Goal: Transaction & Acquisition: Obtain resource

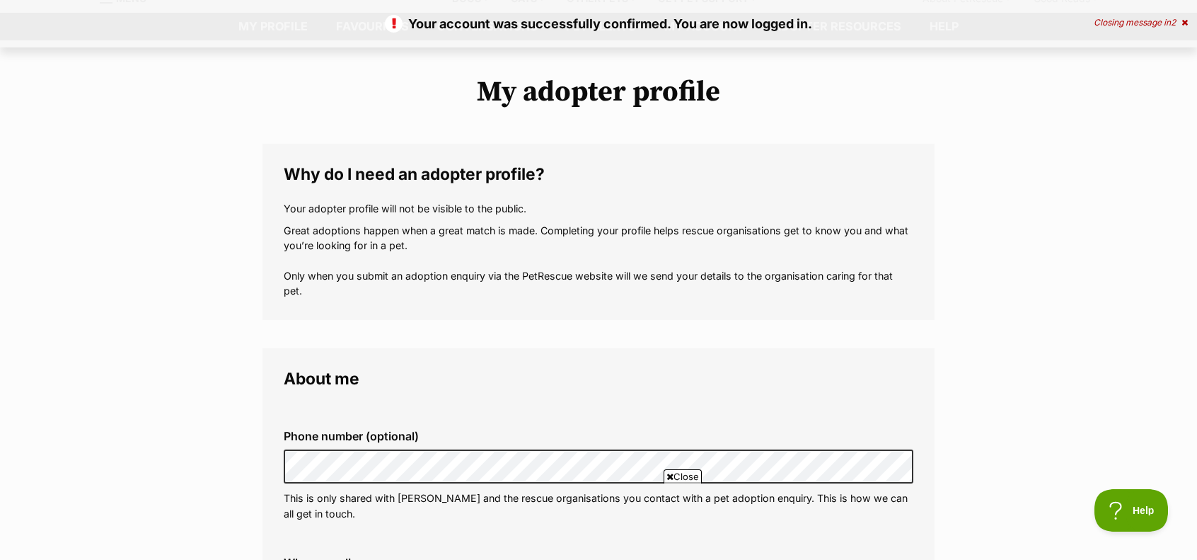
scroll to position [71, 0]
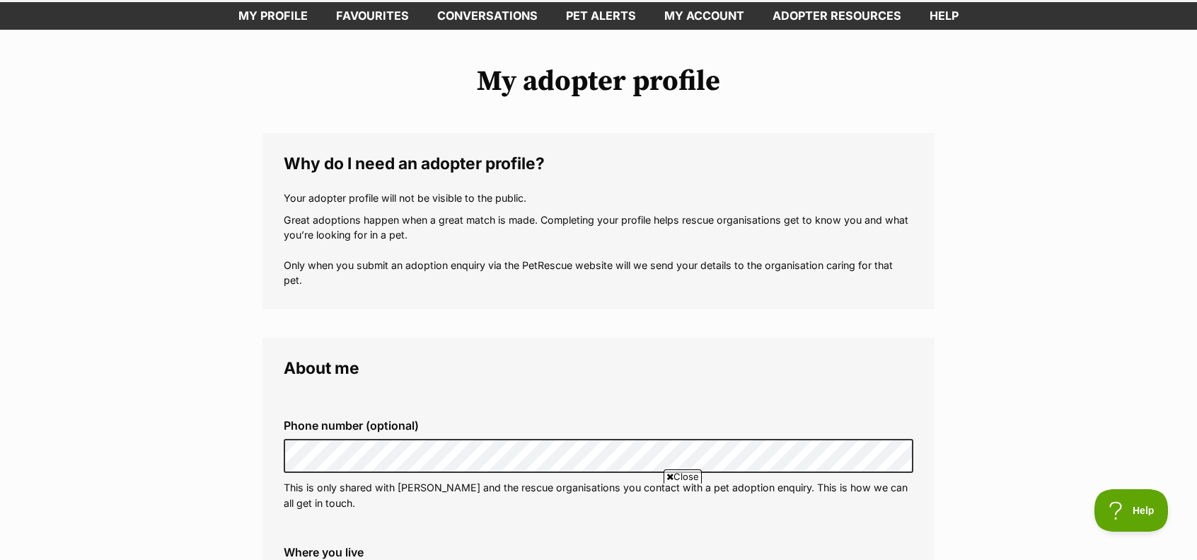
click at [676, 477] on span "Close" at bounding box center [683, 476] width 38 height 14
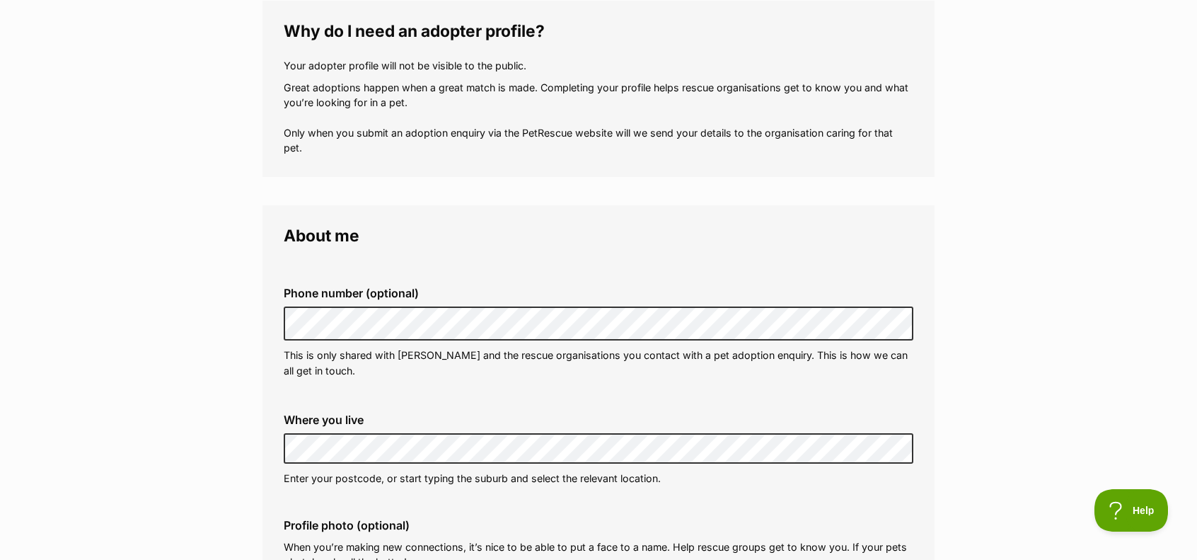
scroll to position [212, 0]
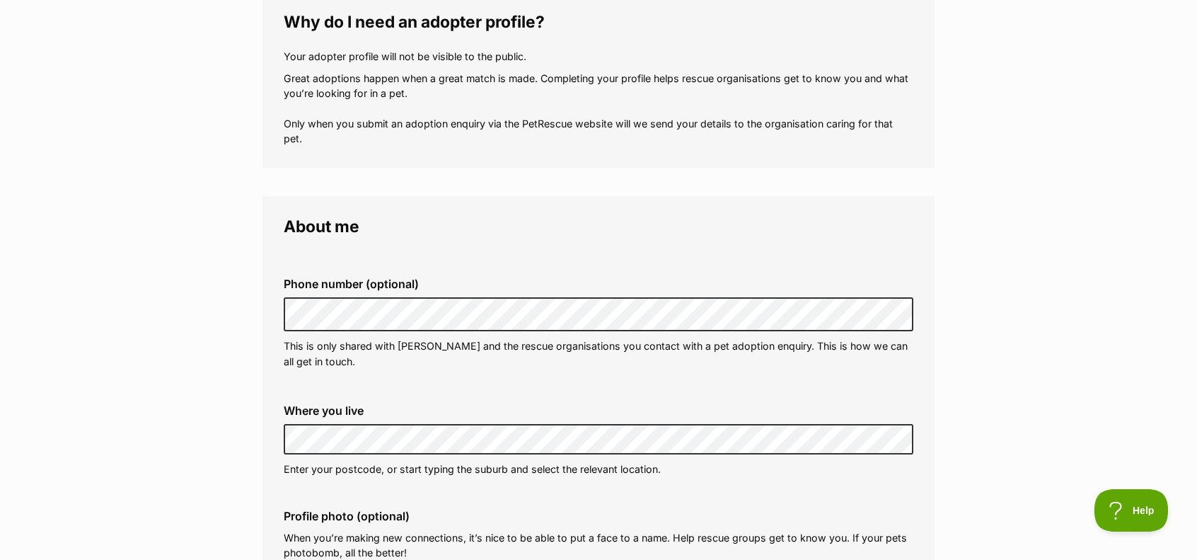
click at [447, 392] on fieldset "Phone number (optional) This is only shared with PetRescue and the rescue organ…" at bounding box center [599, 322] width 630 height 139
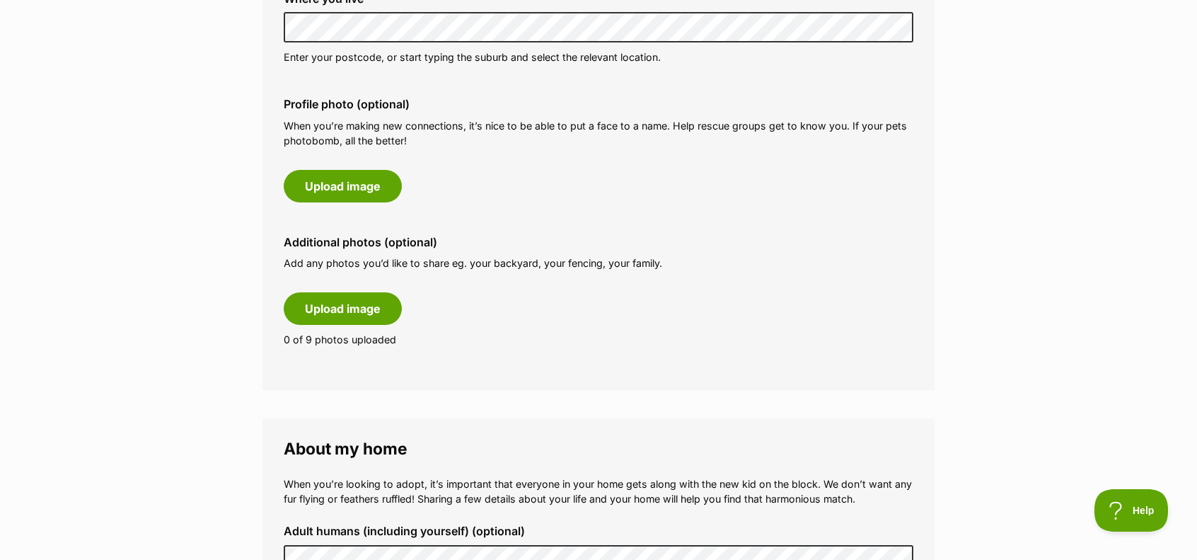
scroll to position [708, 0]
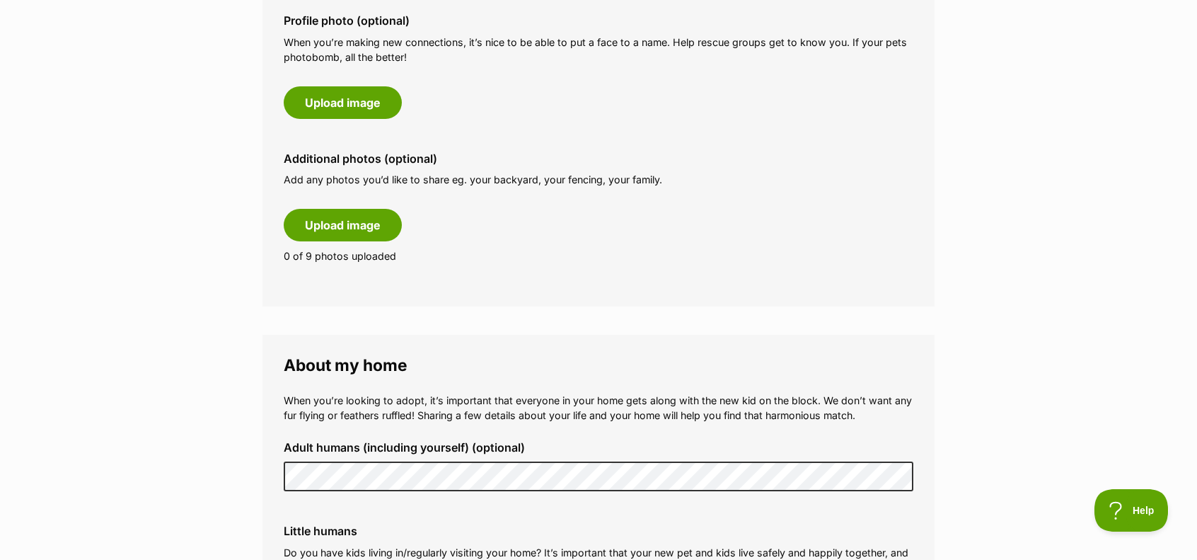
click at [404, 399] on p "When you’re looking to adopt, it’s important that everyone in your home gets al…" at bounding box center [599, 408] width 630 height 30
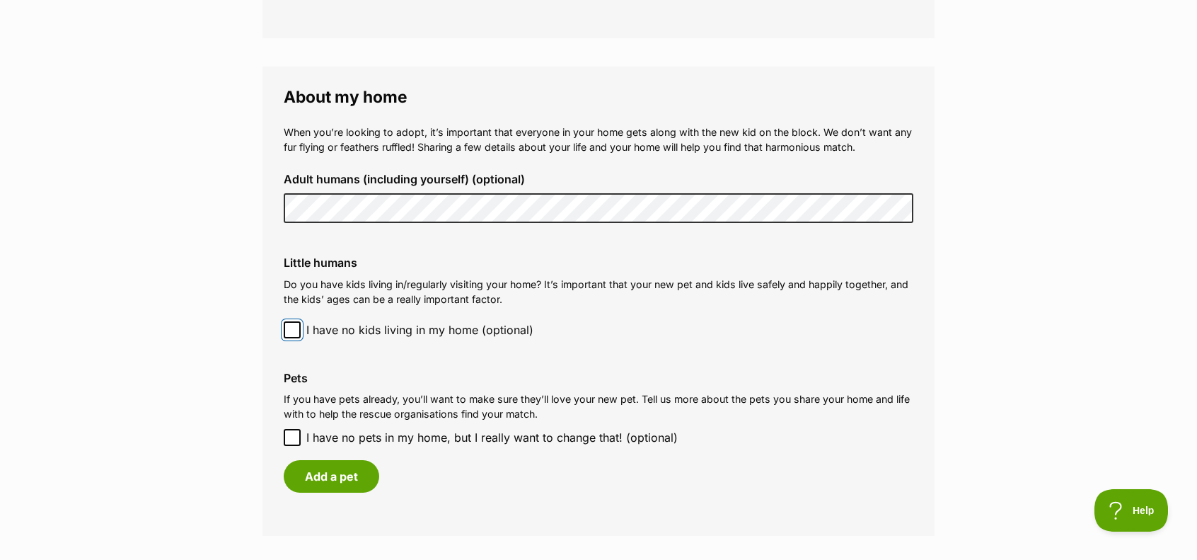
scroll to position [991, 0]
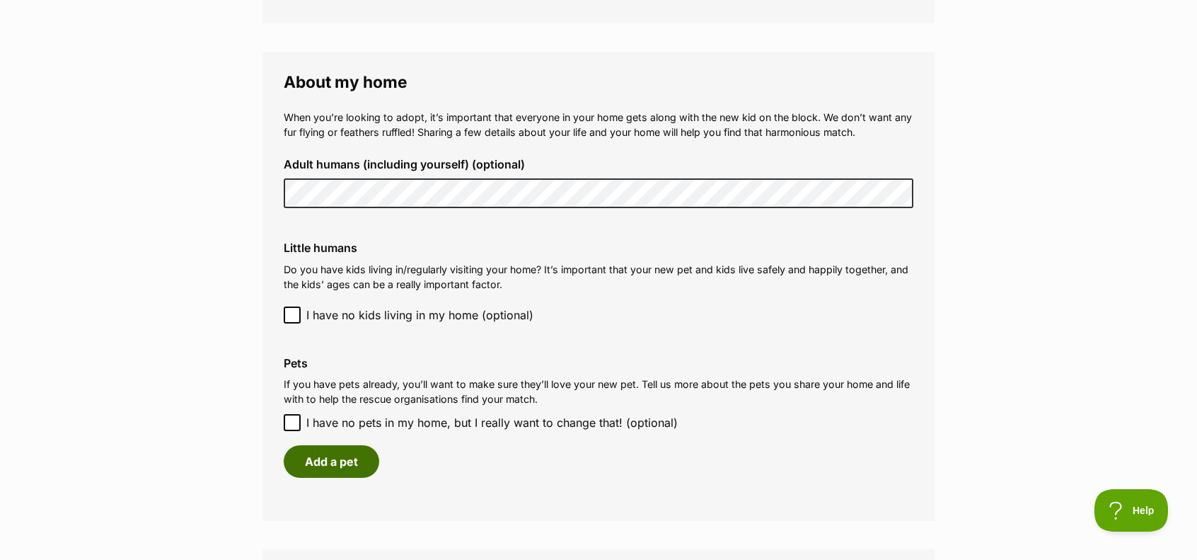
click at [359, 464] on button "Add a pet" at bounding box center [332, 461] width 96 height 33
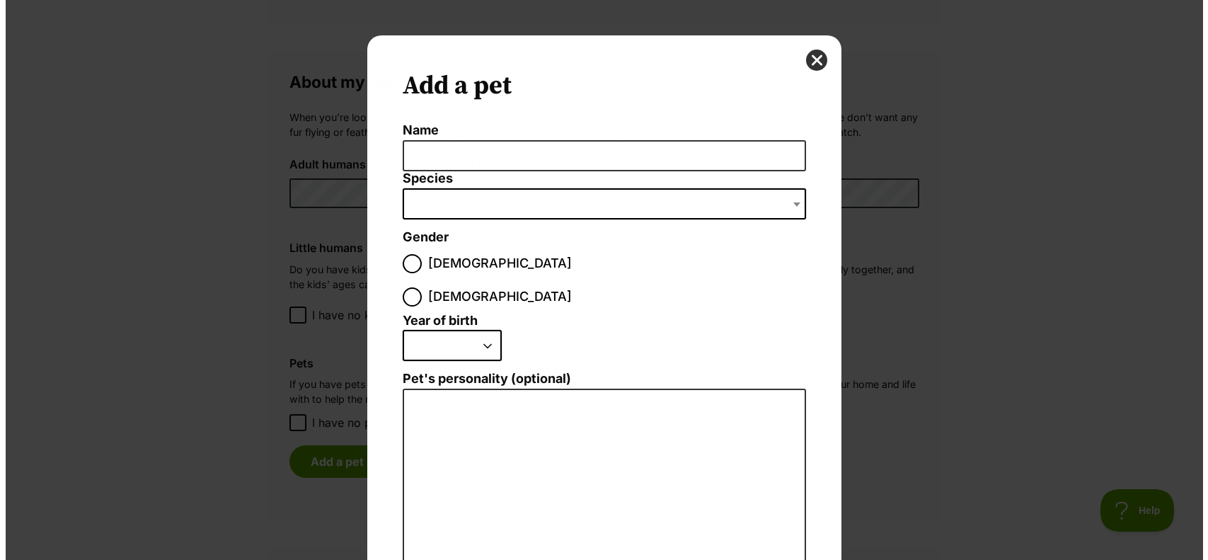
scroll to position [0, 0]
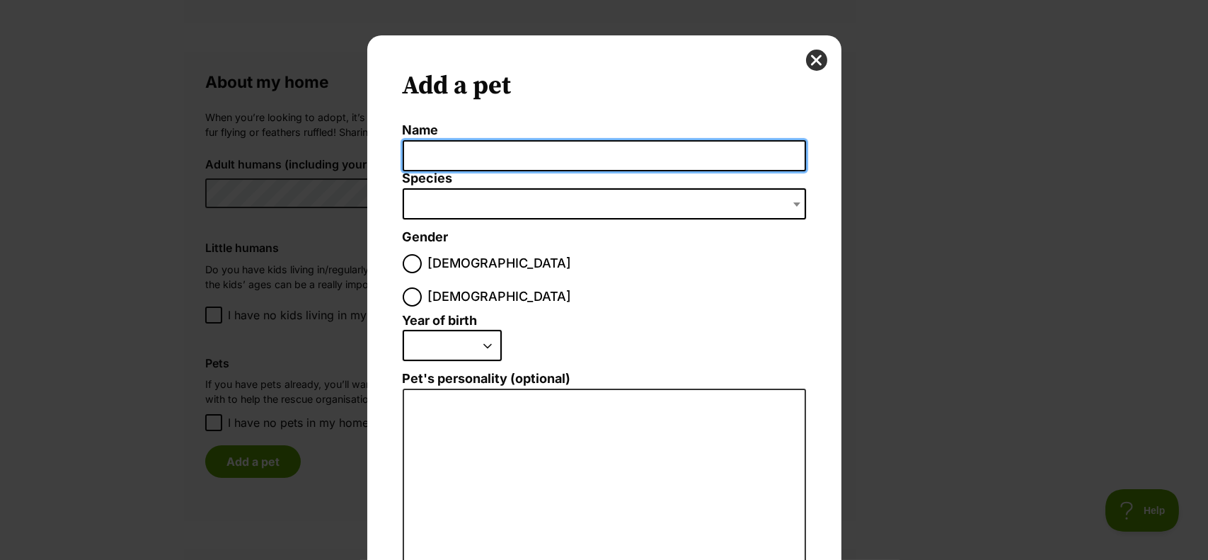
click at [520, 154] on input "Name" at bounding box center [604, 156] width 403 height 32
type input "[PERSON_NAME]"
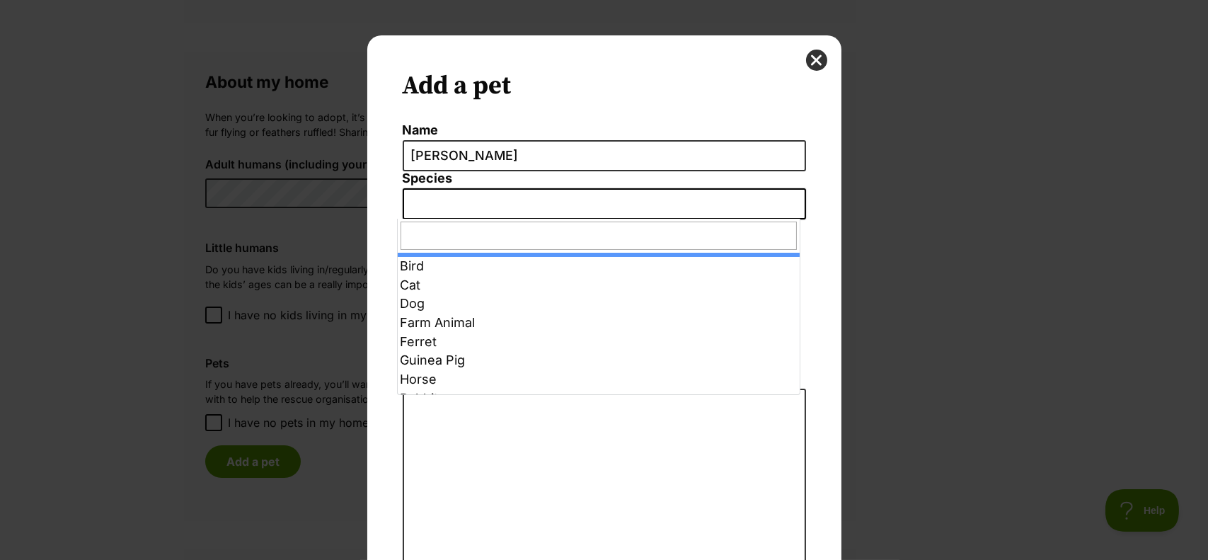
drag, startPoint x: 791, startPoint y: 200, endPoint x: 771, endPoint y: 214, distance: 24.4
click at [791, 200] on span "Dialog Window - Close (Press escape to close)" at bounding box center [798, 203] width 14 height 31
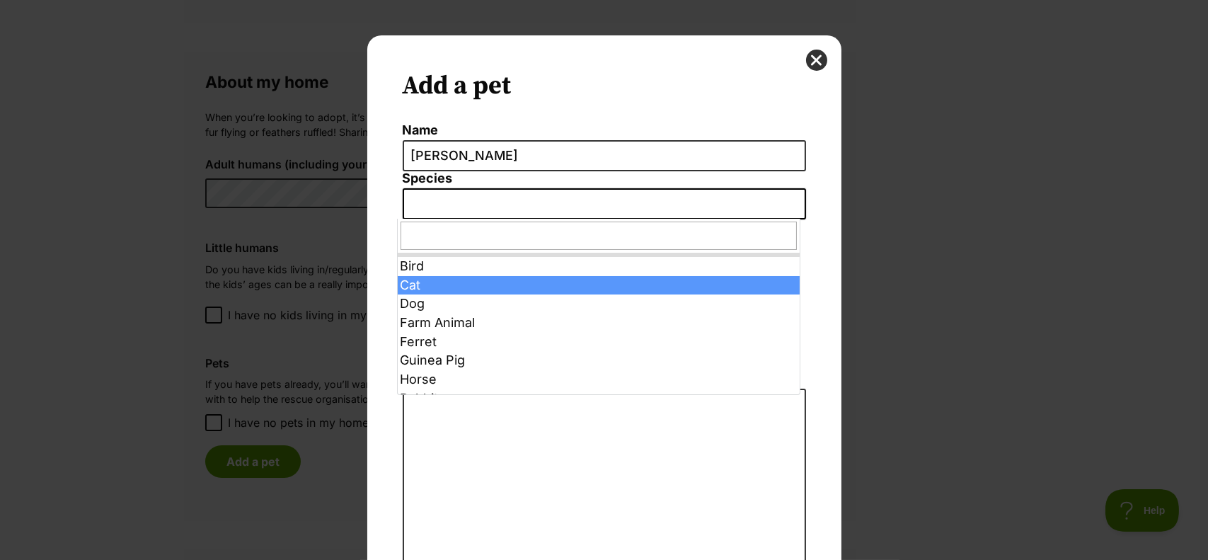
select select "2"
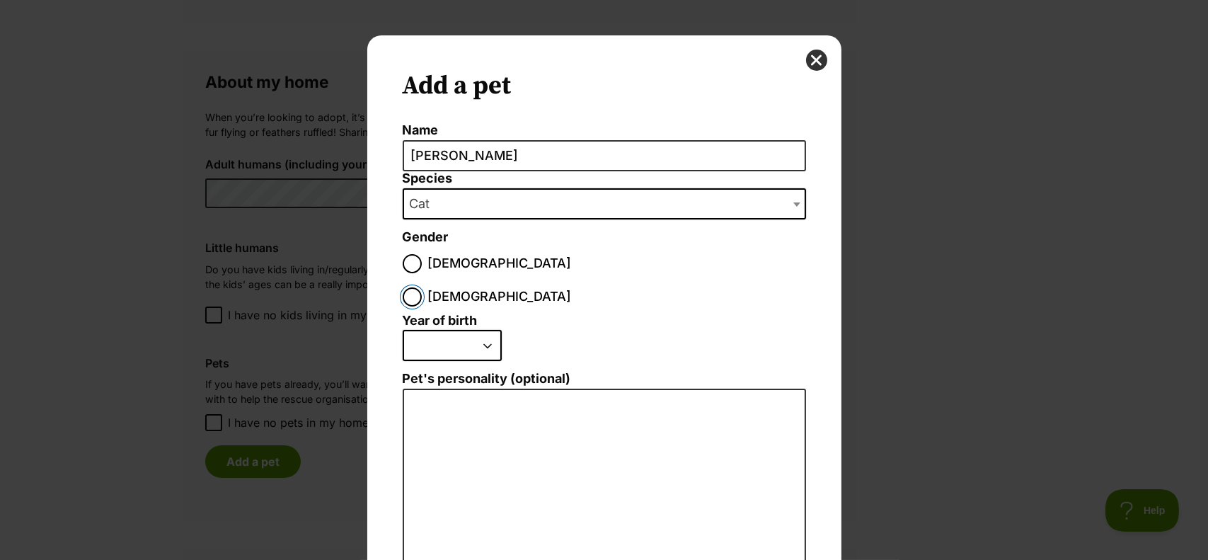
click at [422, 287] on input "Female" at bounding box center [412, 296] width 19 height 19
radio input "true"
click at [462, 314] on label "Year of birth" at bounding box center [440, 321] width 75 height 15
click at [462, 330] on select "2025 2024 2023 2022 2021 2020 2019 2018 2017 2016 2015 2014 2013 2012 2011 2010…" at bounding box center [452, 345] width 99 height 31
click at [476, 330] on select "2025 2024 2023 2022 2021 2020 2019 2018 2017 2016 2015 2014 2013 2012 2011 2010…" at bounding box center [452, 345] width 99 height 31
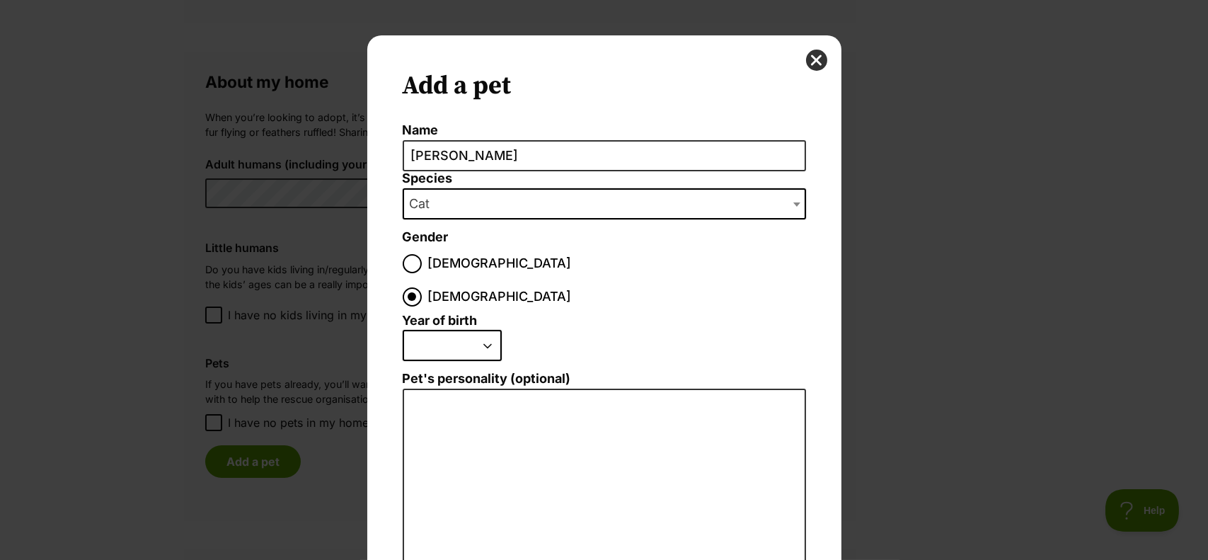
select select "2004"
click at [403, 330] on select "2025 2024 2023 2022 2021 2020 2019 2018 2017 2016 2015 2014 2013 2012 2011 2010…" at bounding box center [452, 345] width 99 height 31
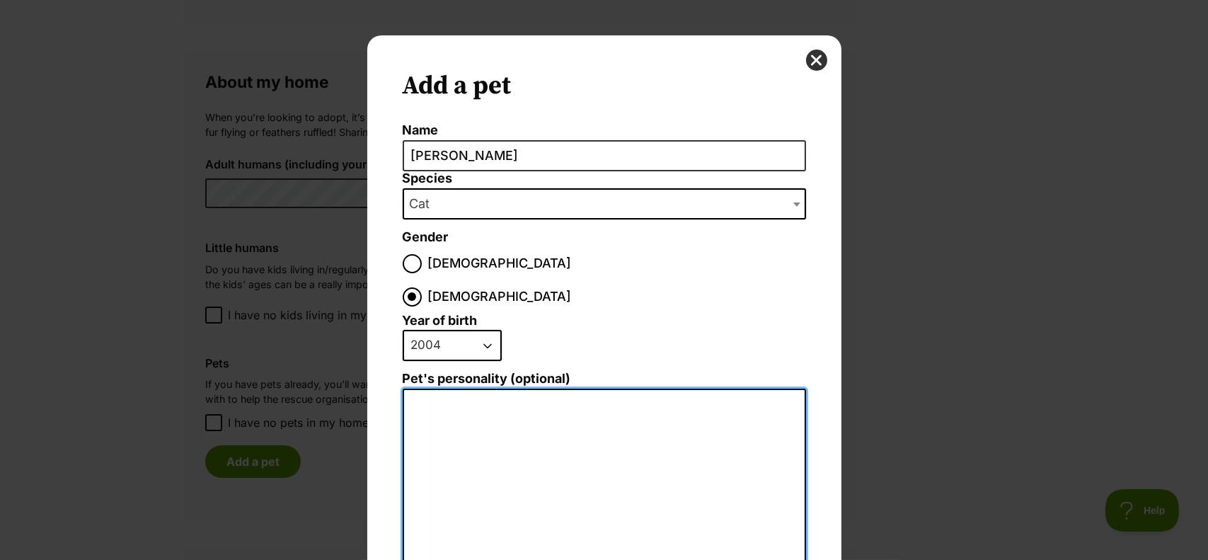
click at [527, 389] on textarea "Pet's personality (optional)" at bounding box center [604, 544] width 403 height 310
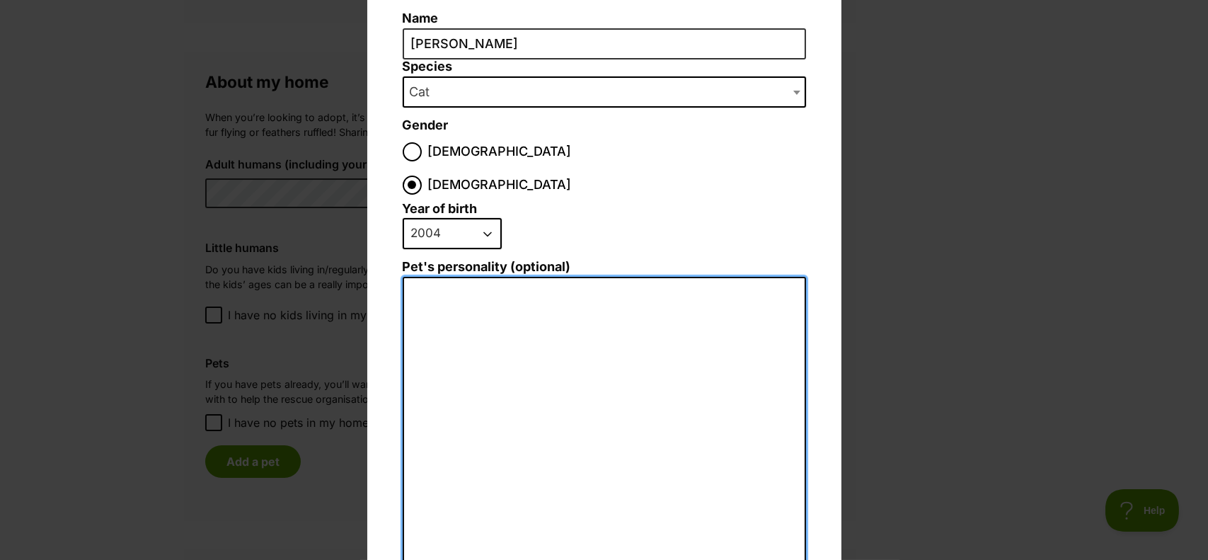
scroll to position [142, 0]
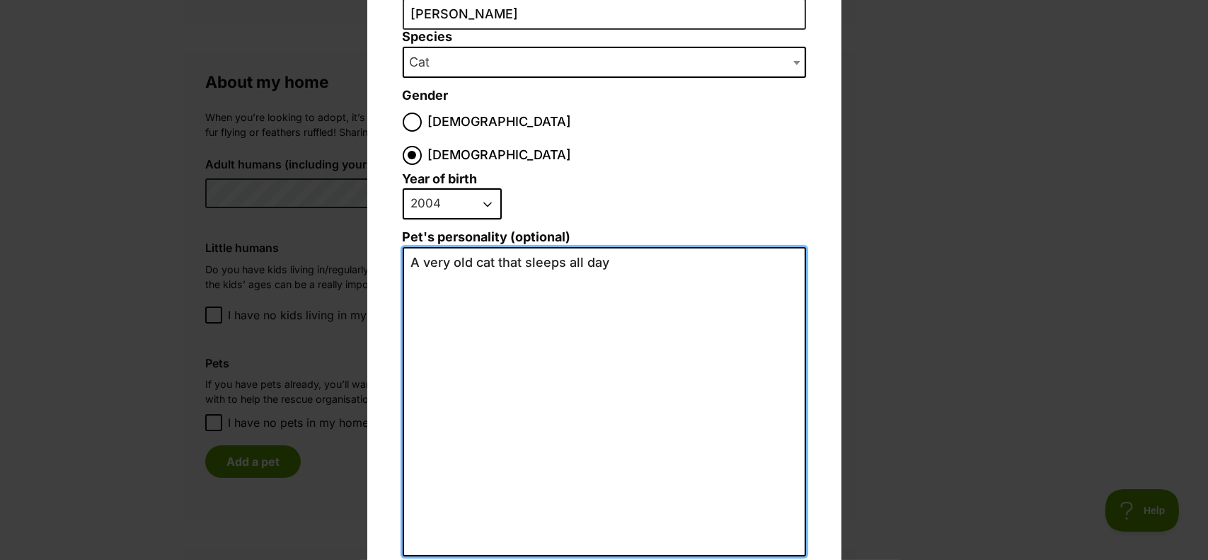
type textarea "A very old cat that sleeps all day"
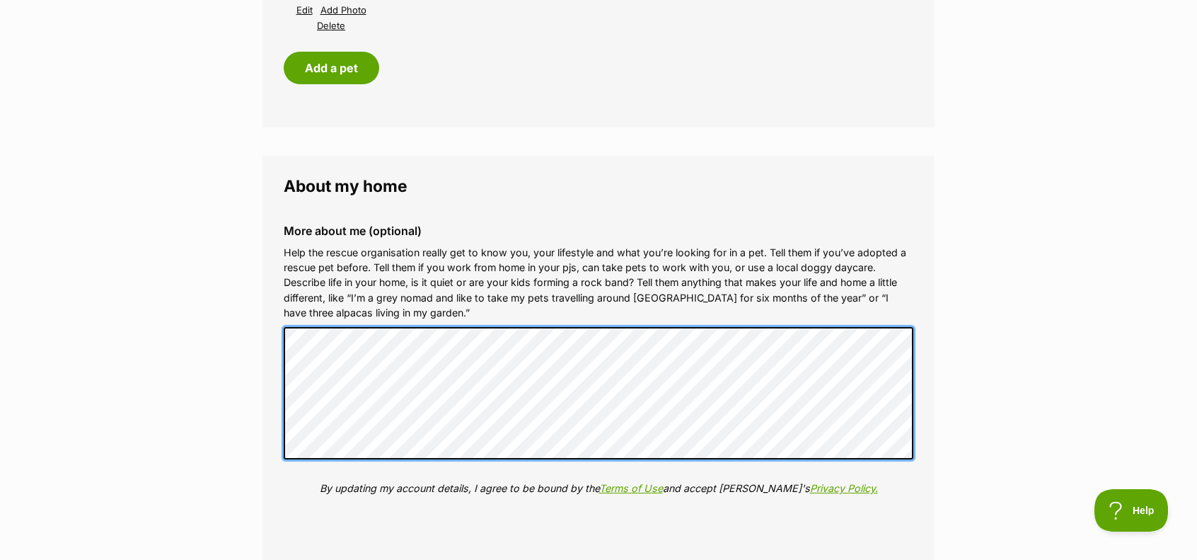
scroll to position [0, 0]
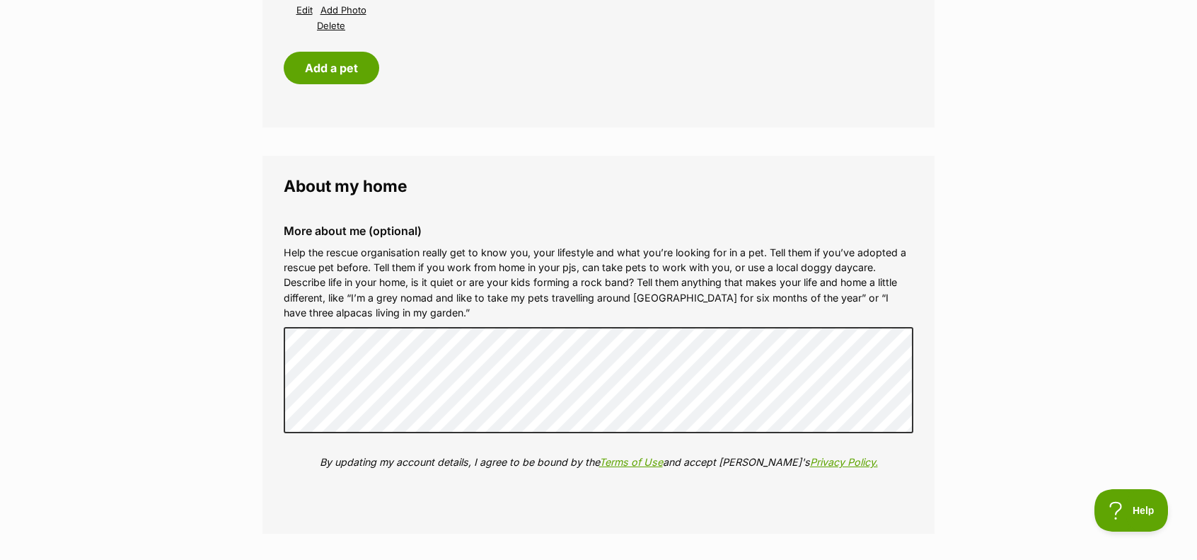
click at [476, 272] on p "Help the rescue organisation really get to know you, your lifestyle and what yo…" at bounding box center [599, 283] width 630 height 76
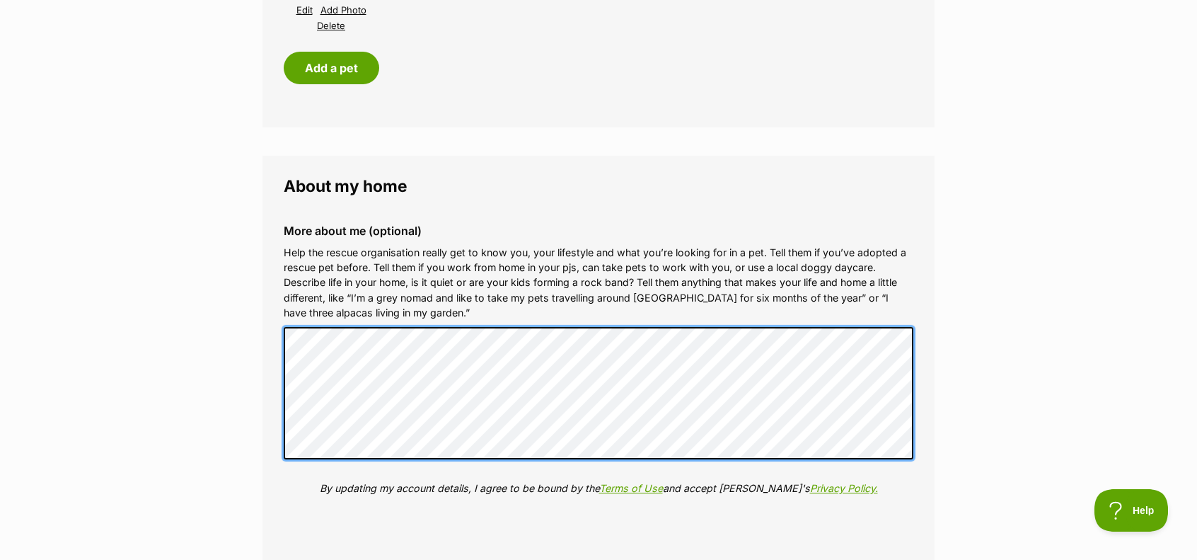
click at [659, 464] on div "More about me (optional) Help the rescue organisation really get to know you, y…" at bounding box center [598, 370] width 652 height 315
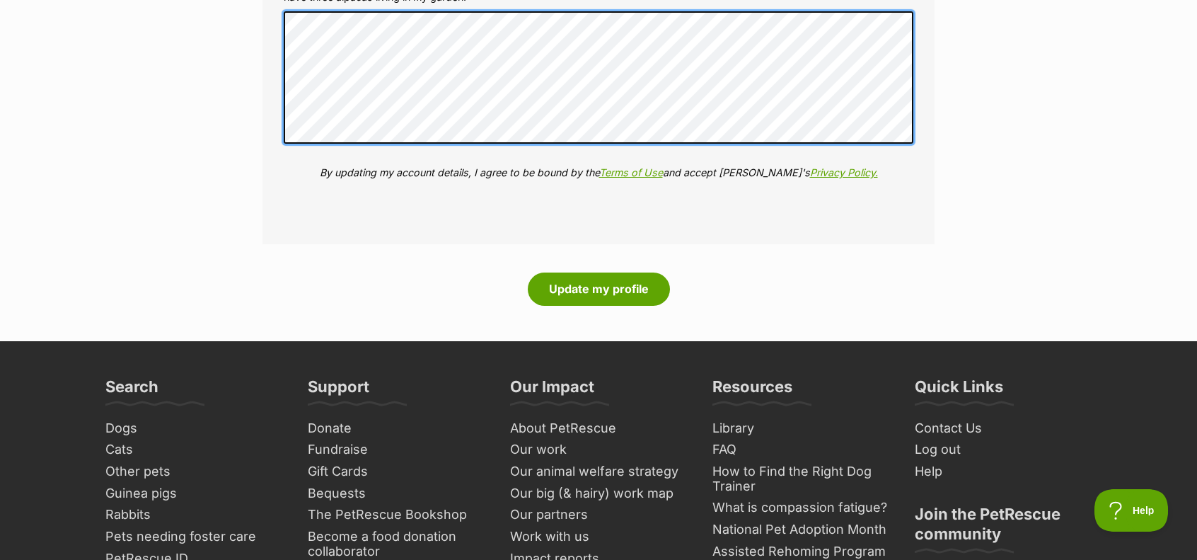
scroll to position [1790, 0]
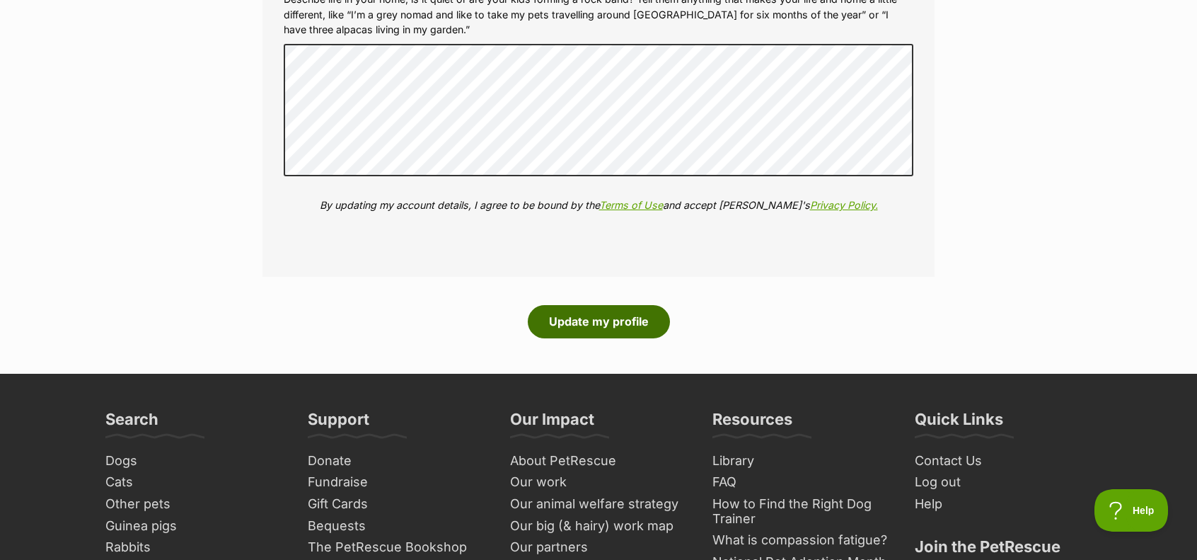
click at [612, 326] on button "Update my profile" at bounding box center [599, 321] width 142 height 33
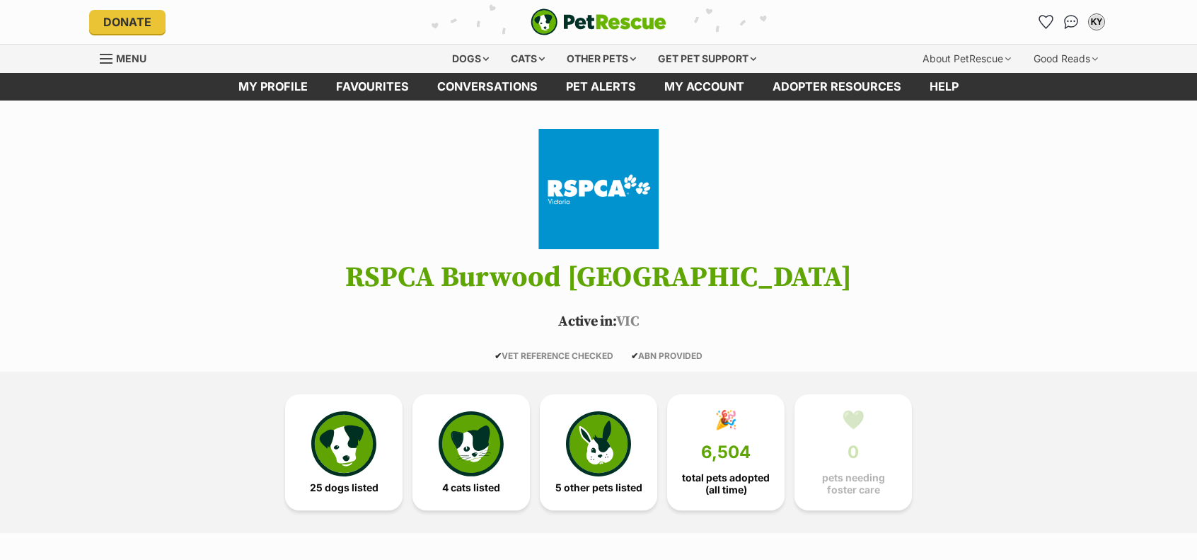
click at [312, 452] on img at bounding box center [343, 443] width 65 height 65
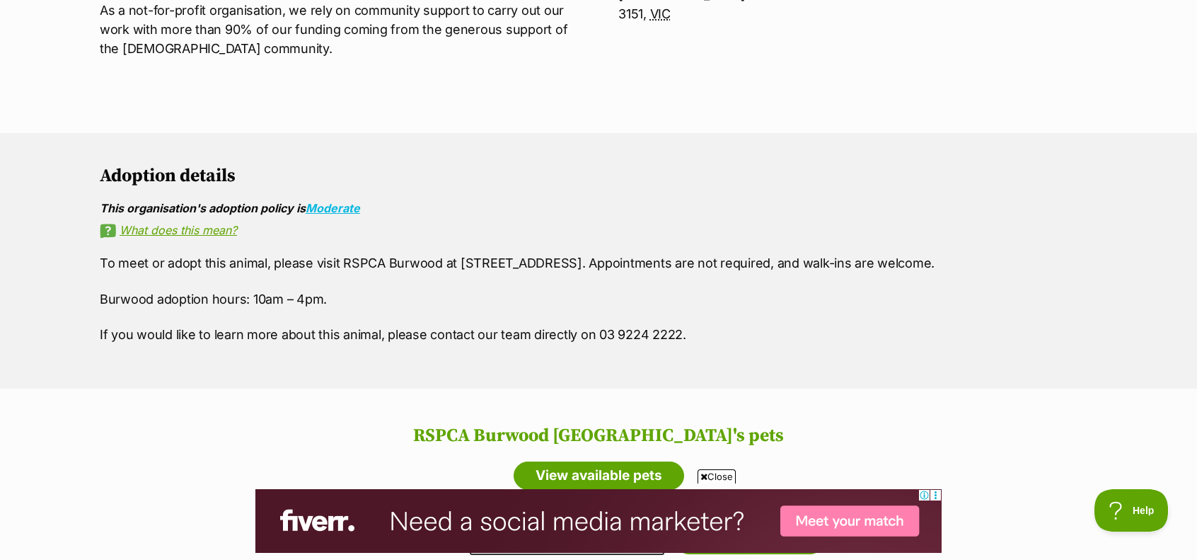
scroll to position [1082, 0]
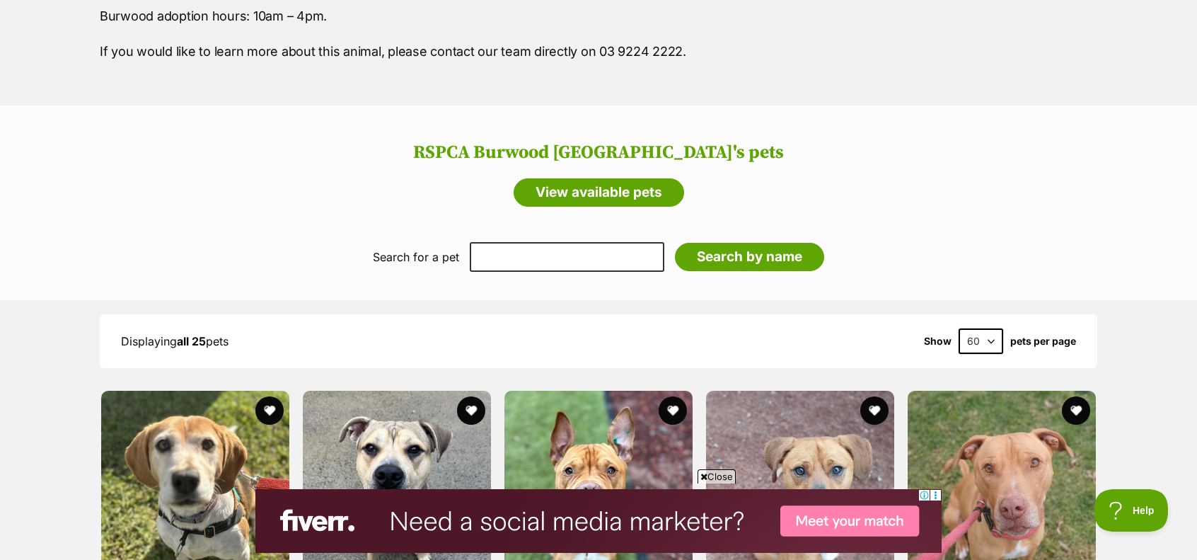
click at [728, 469] on span "Close" at bounding box center [717, 476] width 38 height 14
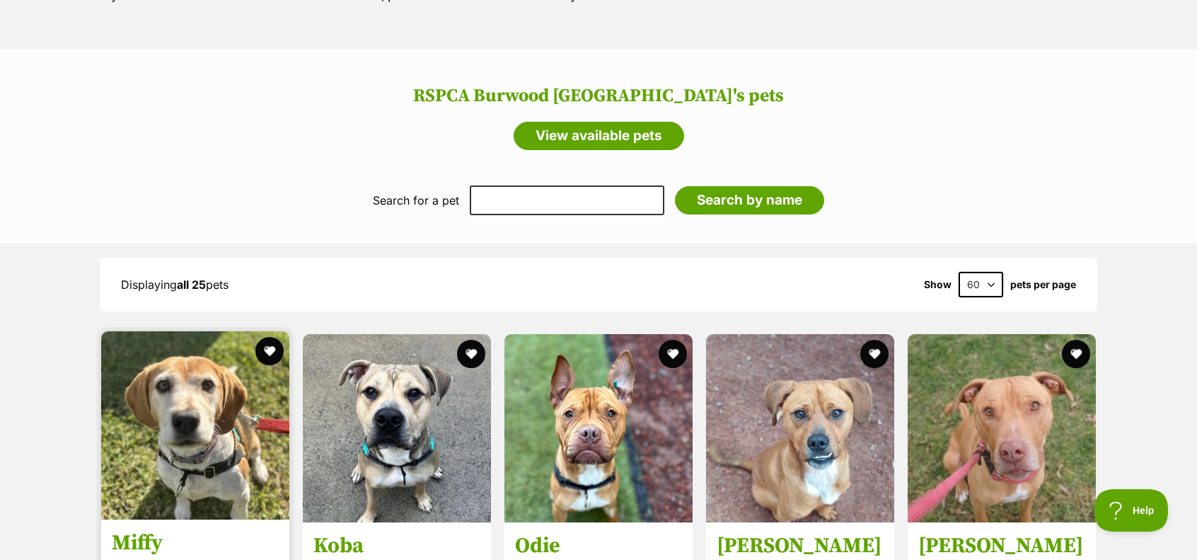
scroll to position [1153, 0]
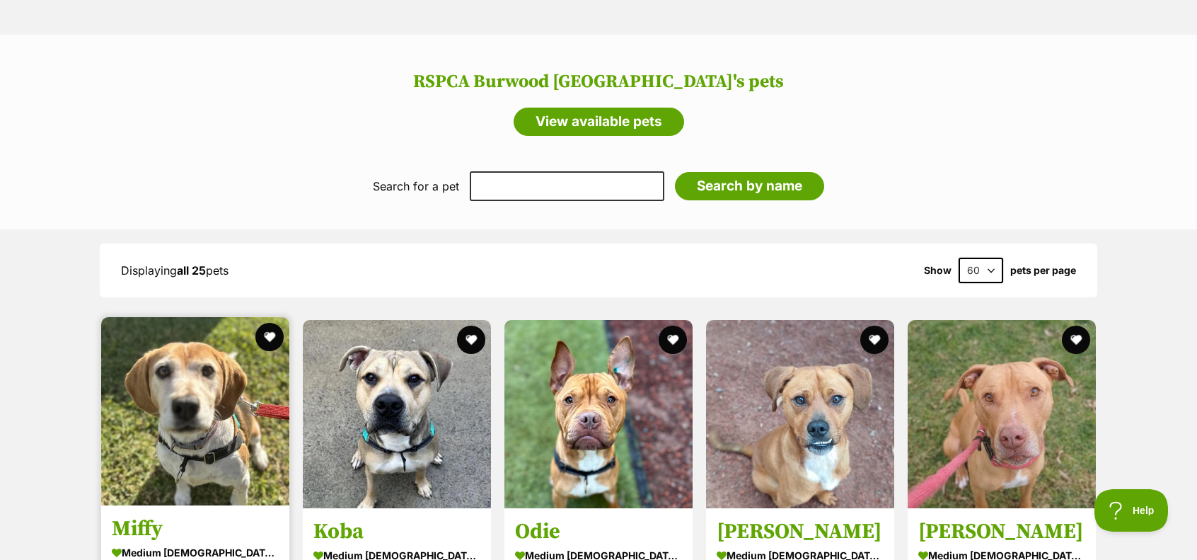
click at [217, 457] on img at bounding box center [195, 411] width 188 height 188
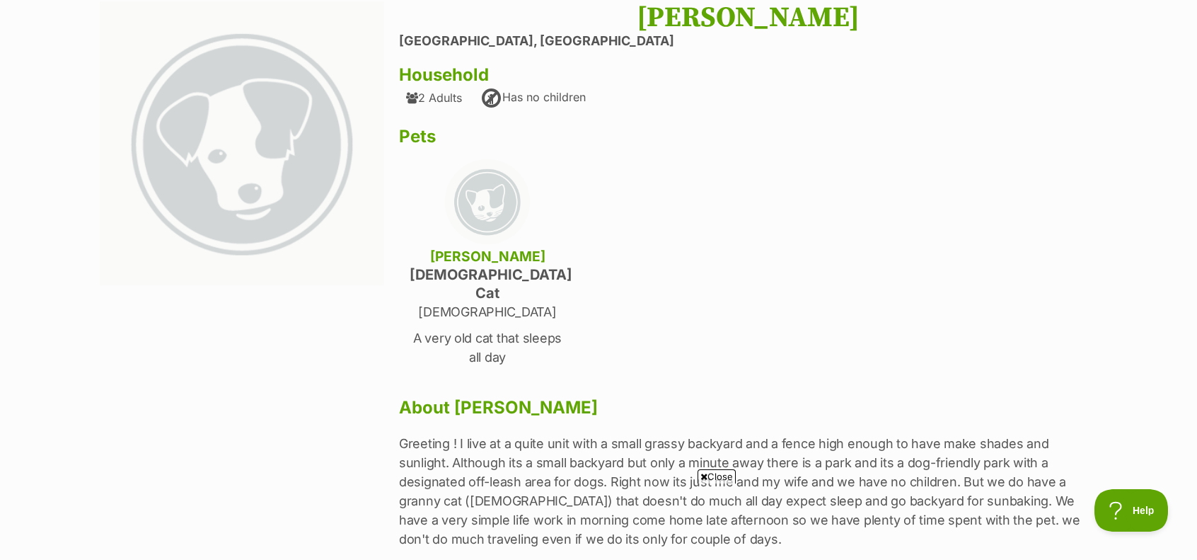
scroll to position [142, 0]
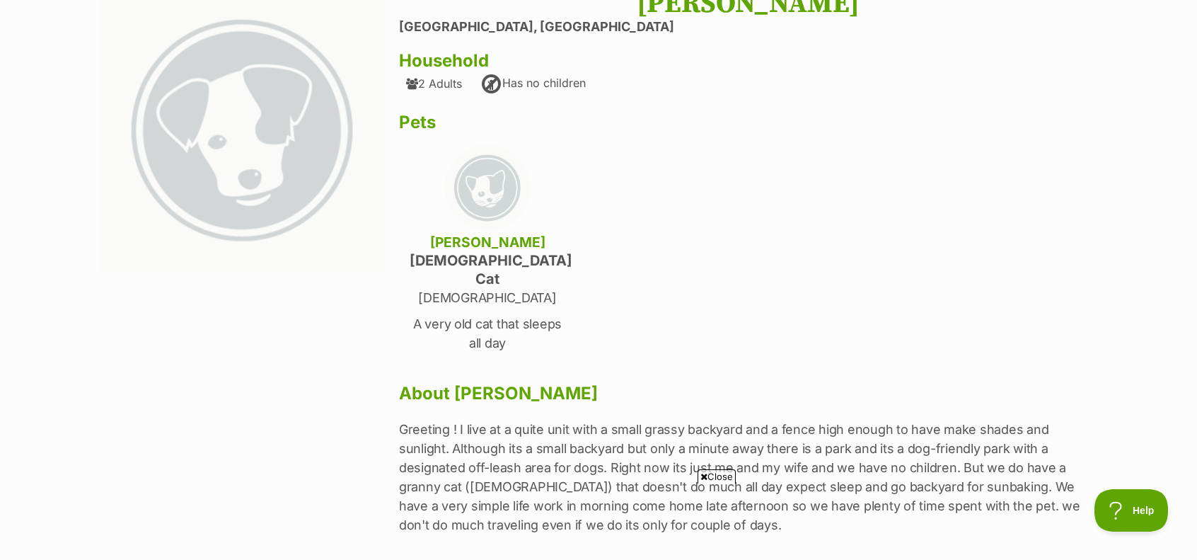
click at [728, 478] on span "Close" at bounding box center [717, 476] width 38 height 14
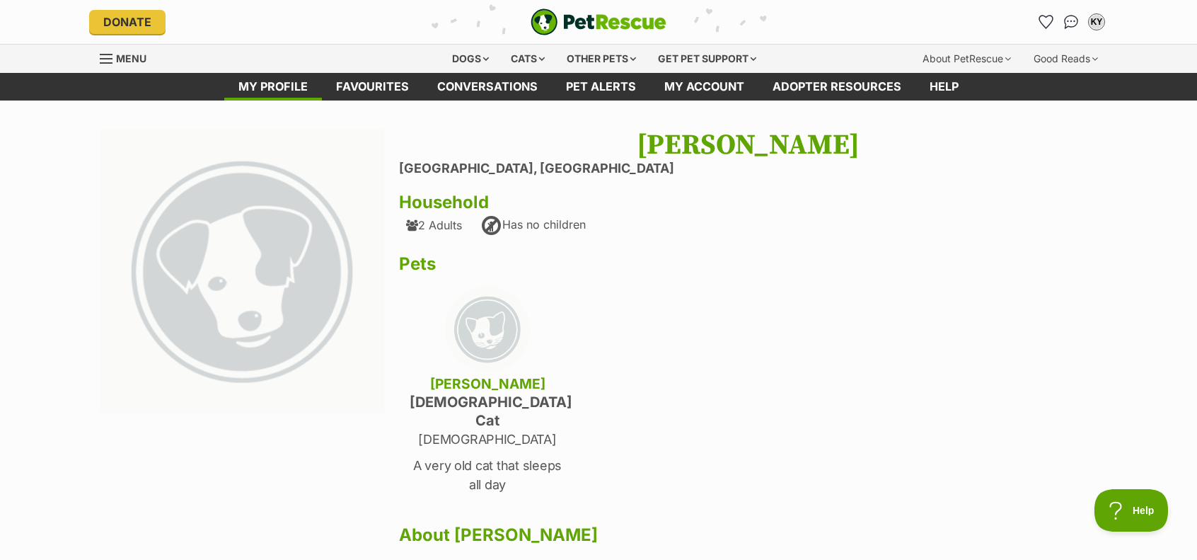
scroll to position [283, 0]
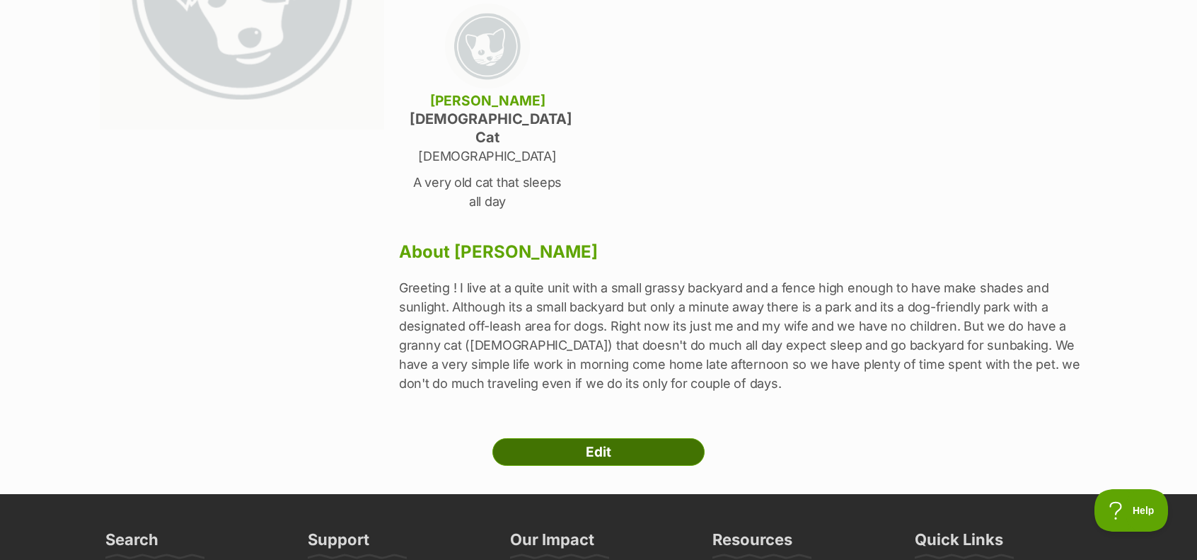
click at [661, 438] on link "Edit" at bounding box center [599, 452] width 212 height 28
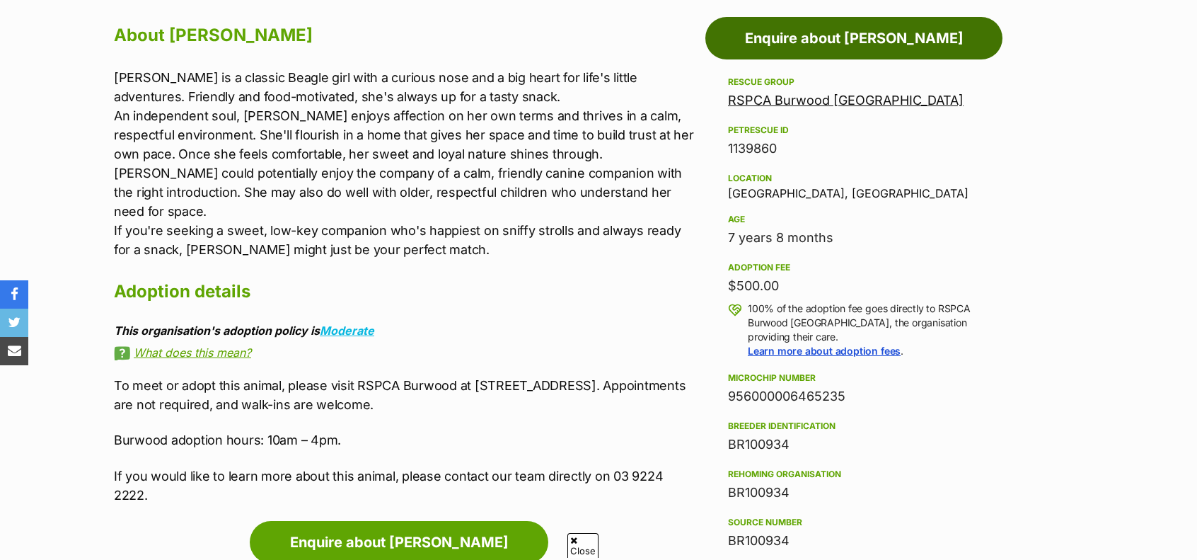
click at [820, 48] on link "Enquire about Miffy" at bounding box center [854, 38] width 297 height 42
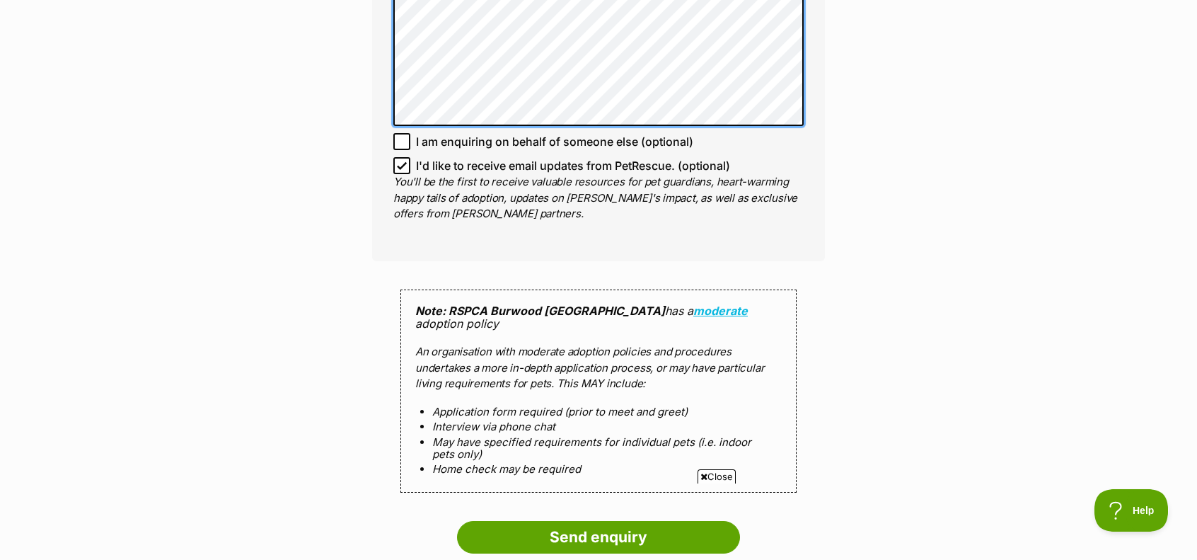
scroll to position [1062, 0]
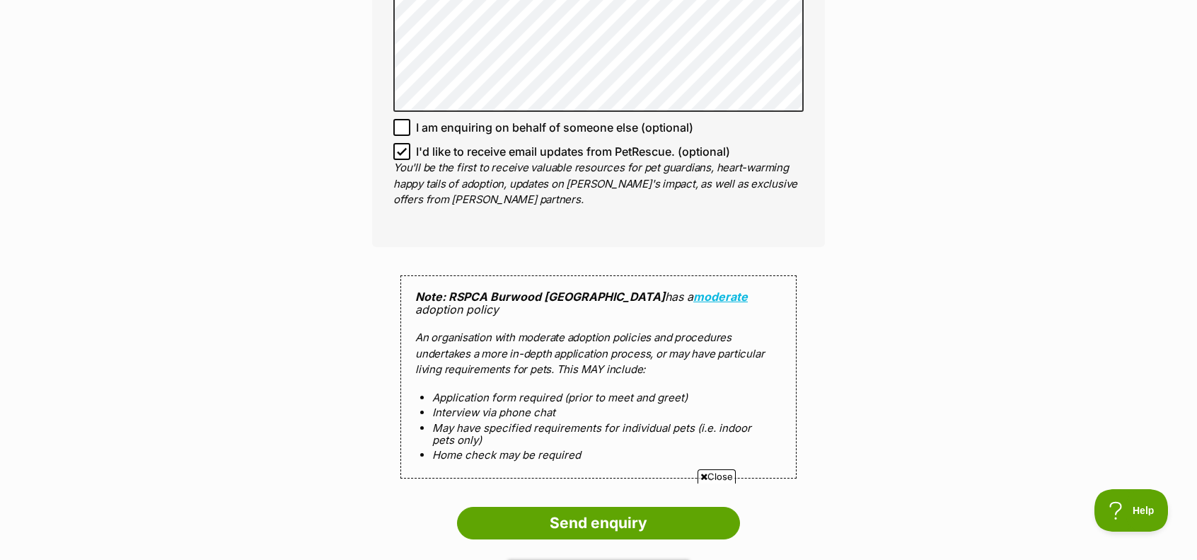
click at [716, 471] on span "Close" at bounding box center [717, 476] width 38 height 14
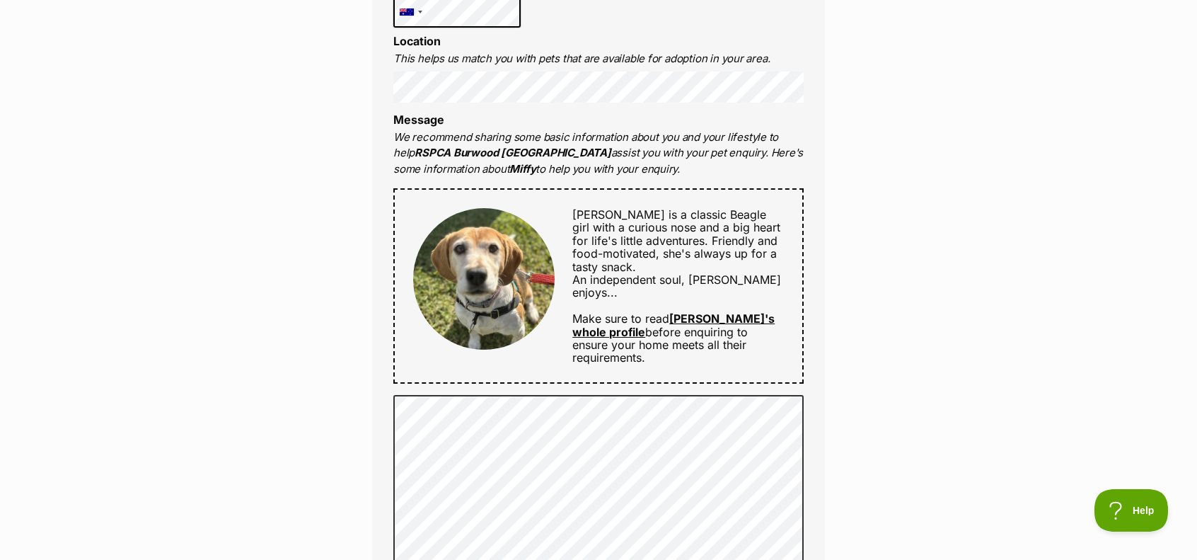
scroll to position [566, 0]
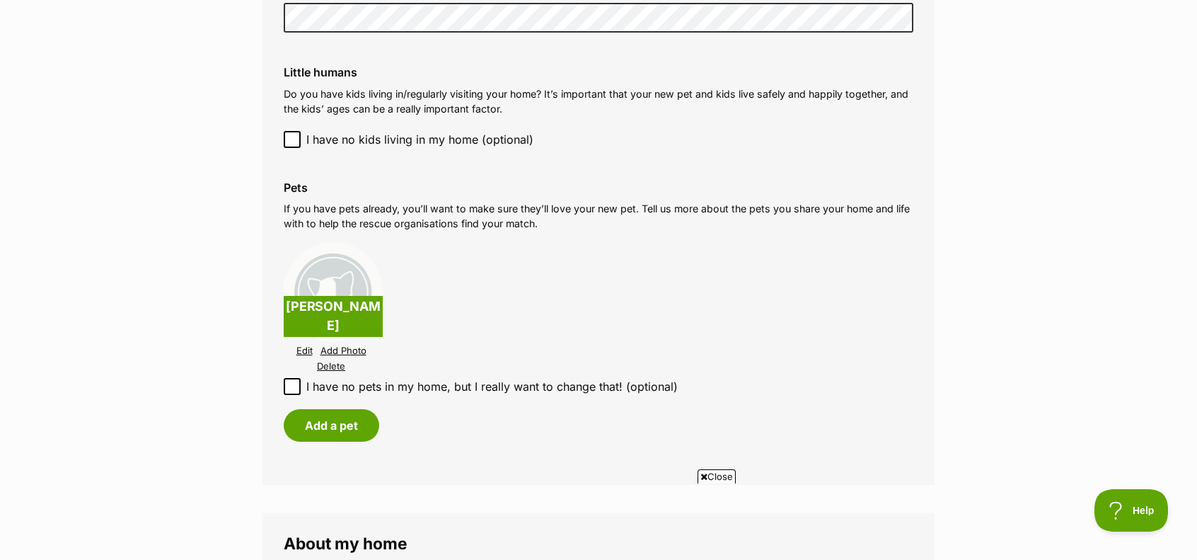
scroll to position [1203, 0]
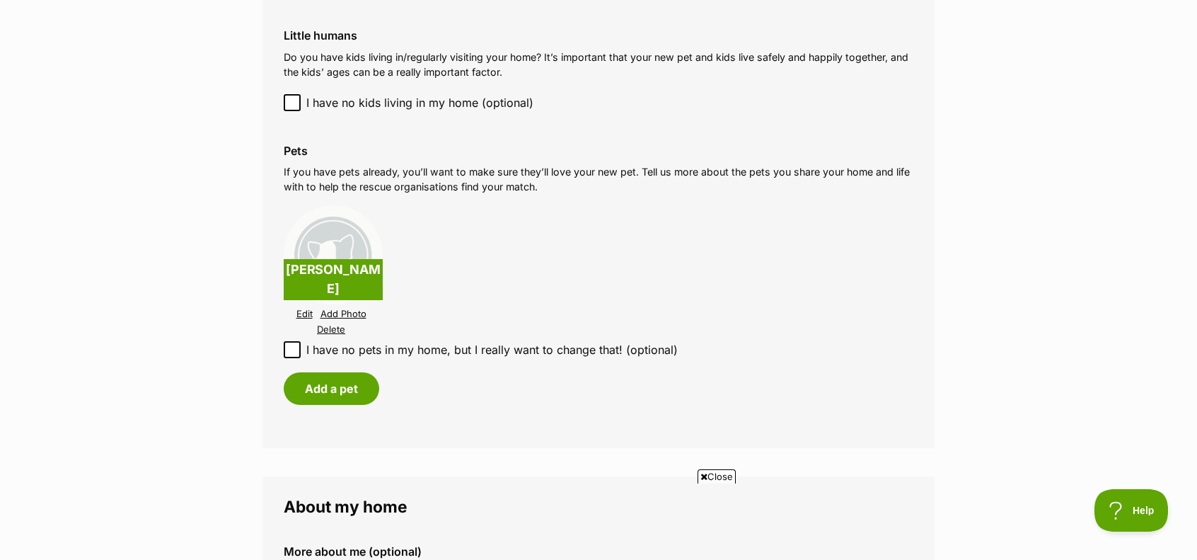
click at [728, 472] on span "Close" at bounding box center [717, 476] width 38 height 14
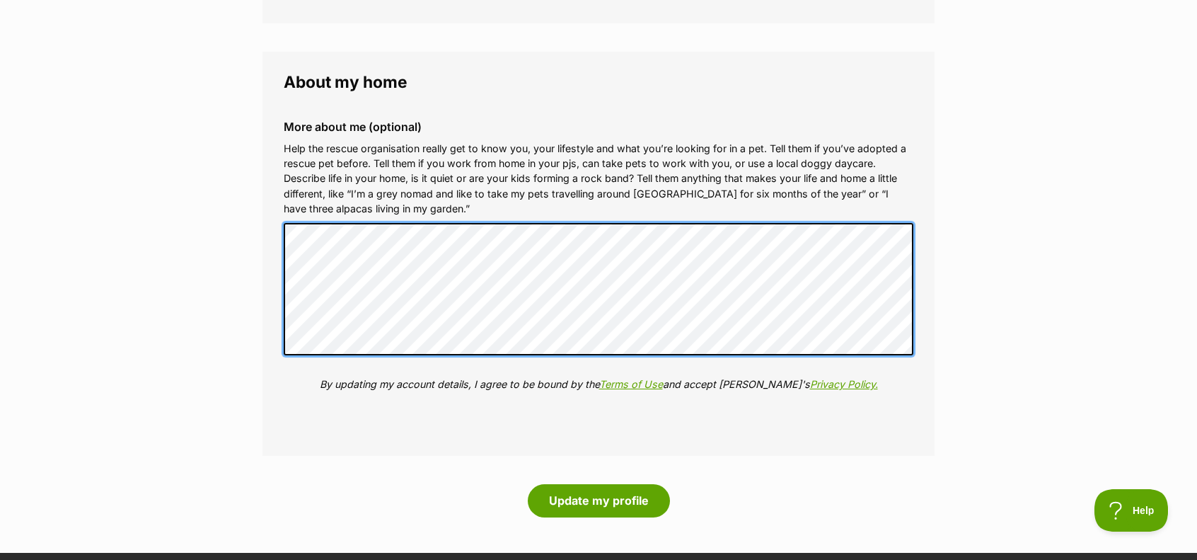
scroll to position [0, 0]
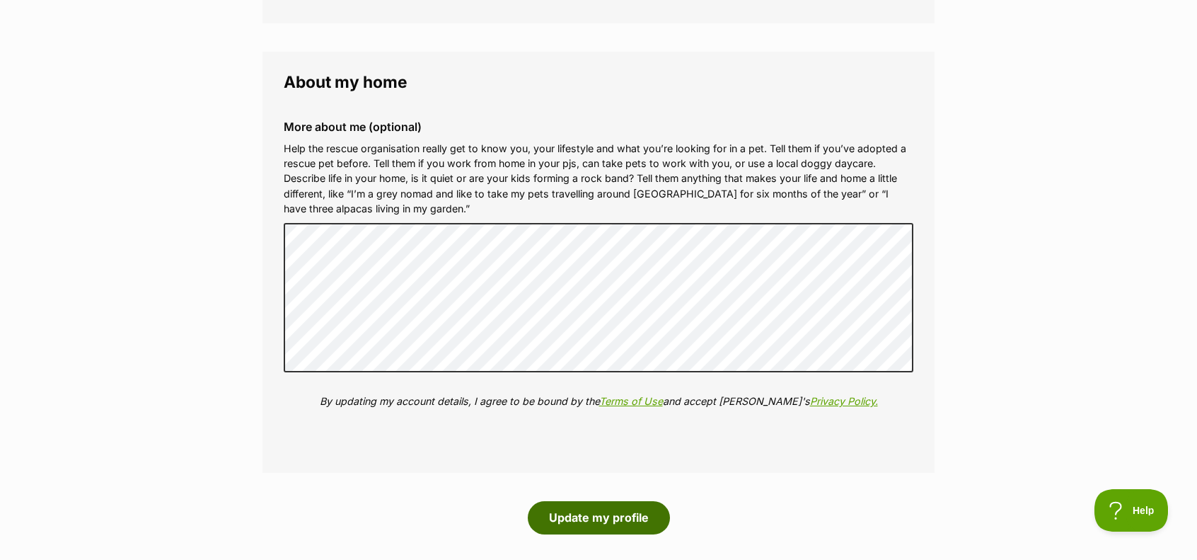
click at [619, 530] on button "Update my profile" at bounding box center [599, 517] width 142 height 33
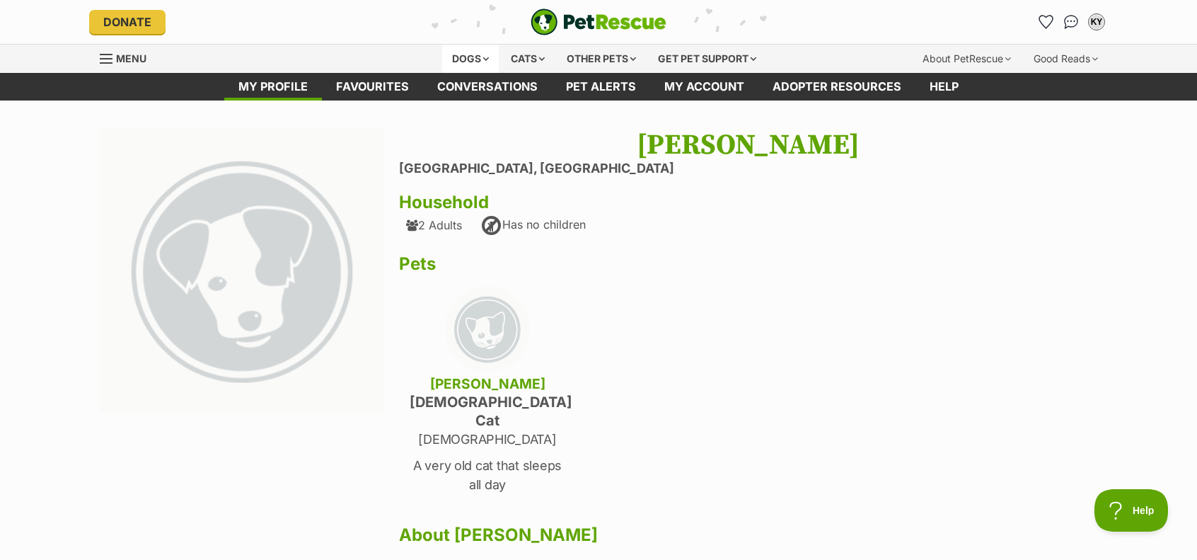
click at [467, 59] on div "Dogs" at bounding box center [470, 59] width 57 height 28
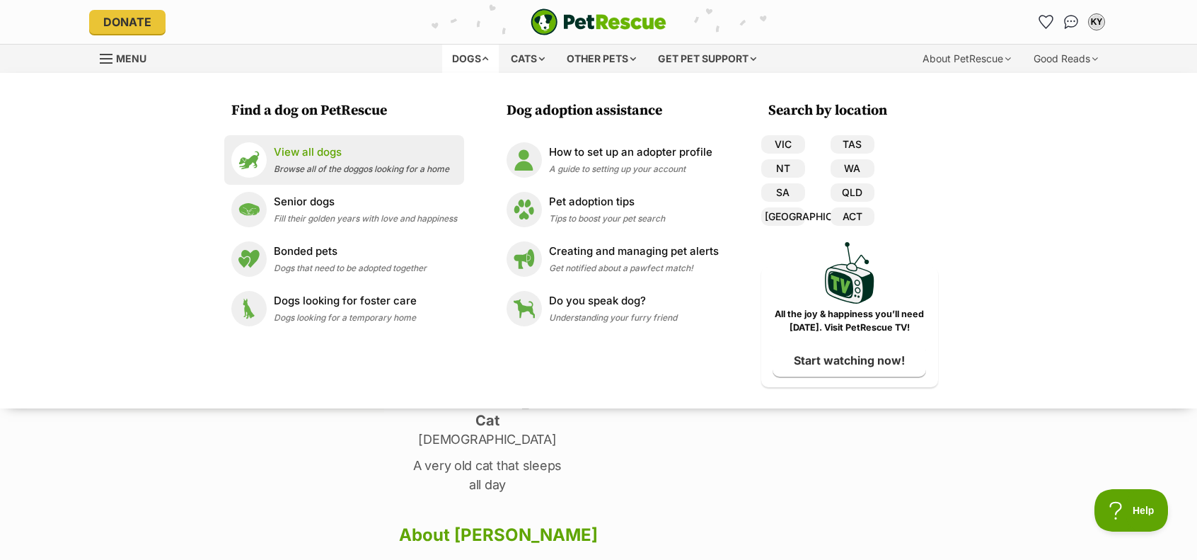
click at [371, 155] on p "View all dogs" at bounding box center [362, 152] width 176 height 16
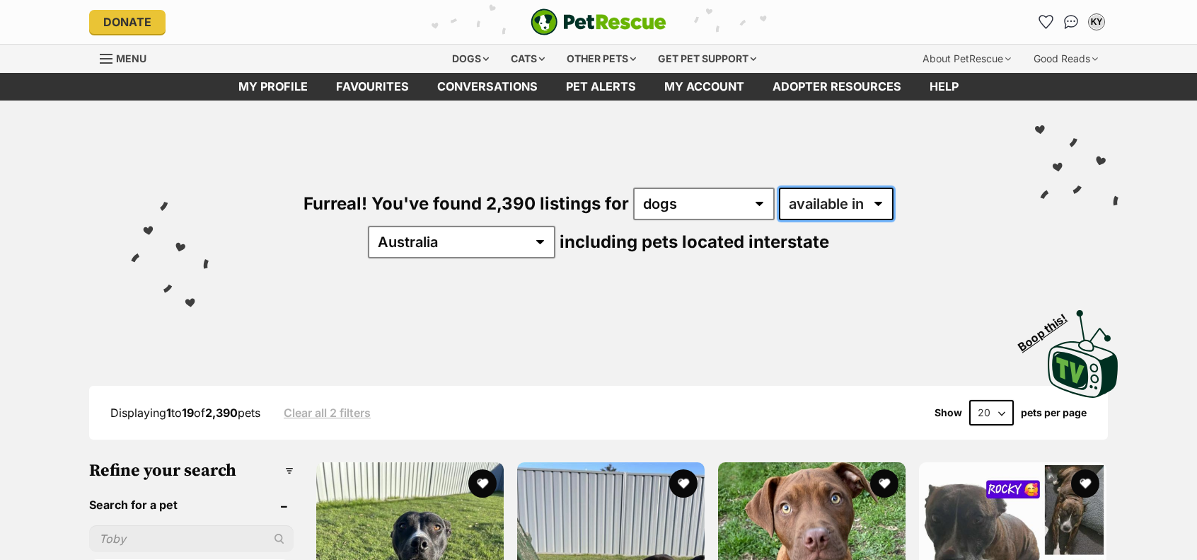
drag, startPoint x: 802, startPoint y: 197, endPoint x: 807, endPoint y: 205, distance: 9.1
click at [802, 197] on select "available in located in" at bounding box center [836, 204] width 115 height 33
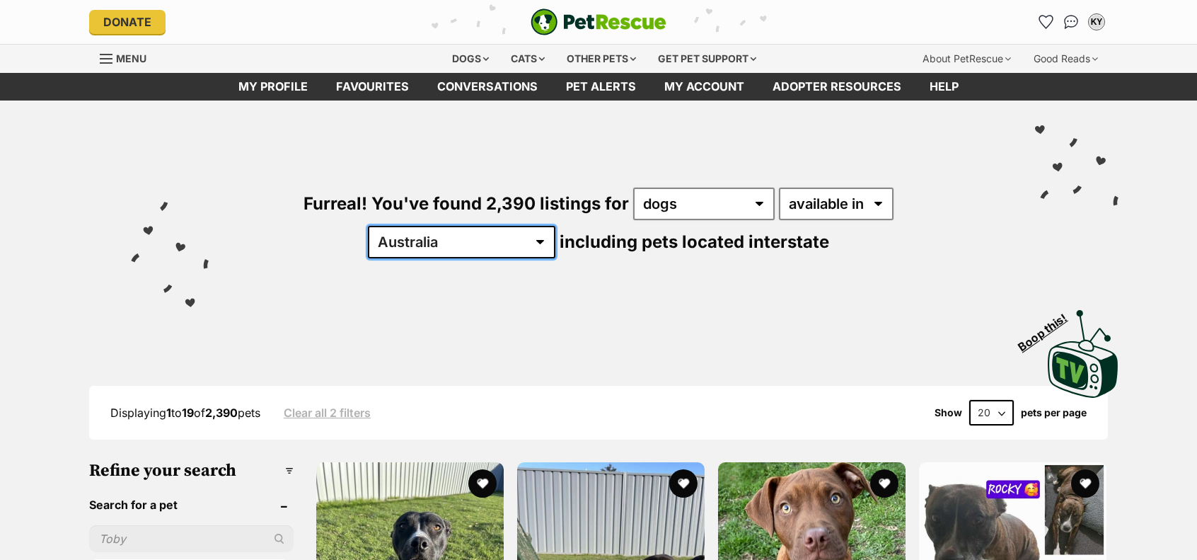
click at [556, 226] on select "Australia ACT NSW NT QLD SA TAS VIC WA" at bounding box center [462, 242] width 188 height 33
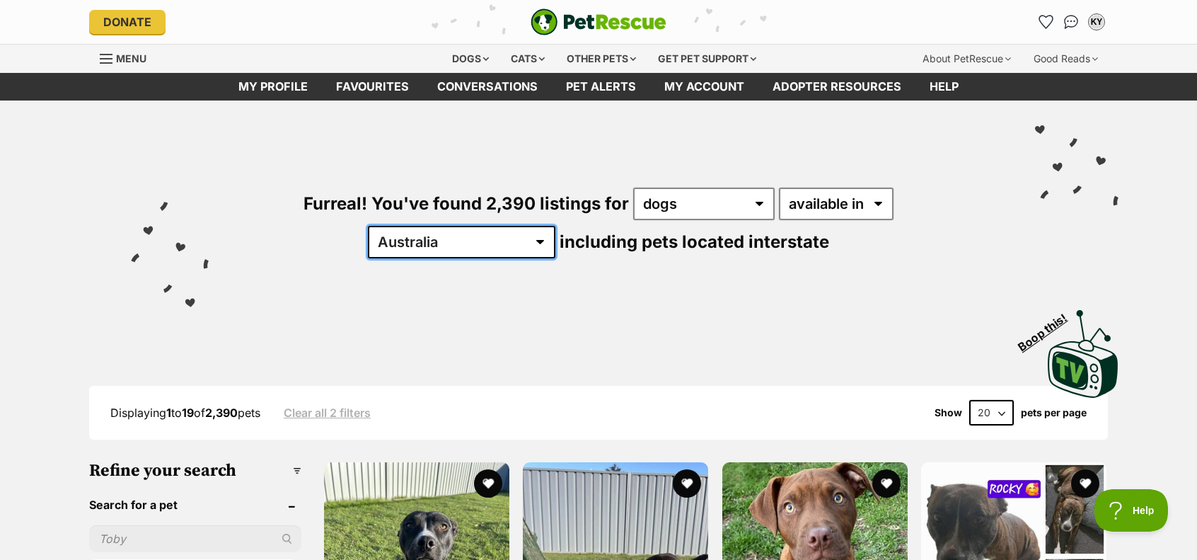
select select "VIC"
click at [556, 226] on select "Australia ACT NSW NT QLD SA TAS VIC WA" at bounding box center [462, 242] width 188 height 33
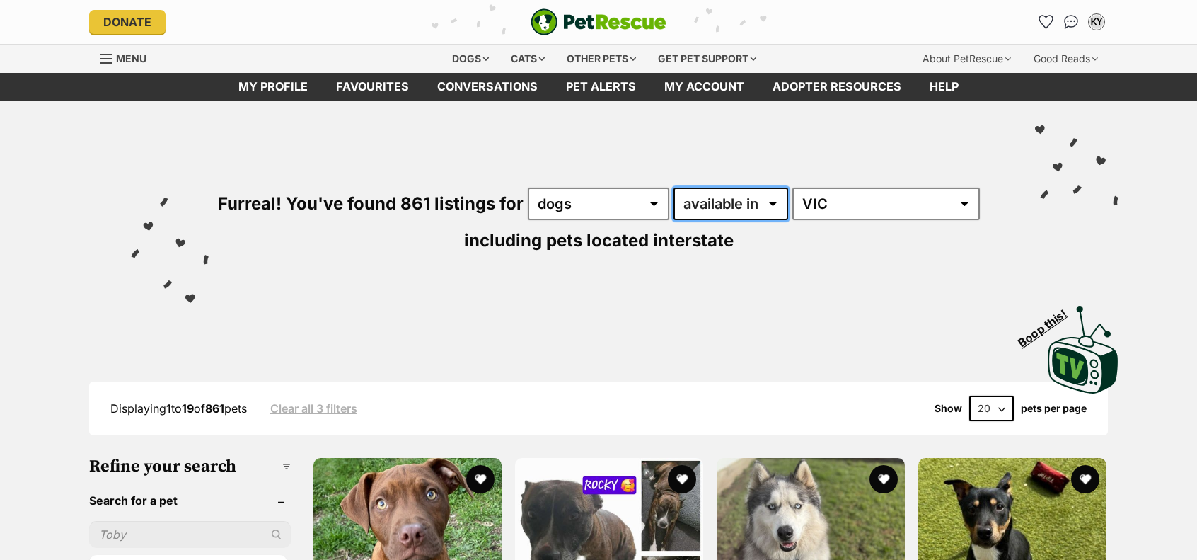
click at [770, 202] on select "available in located in" at bounding box center [731, 204] width 115 height 33
click at [674, 188] on select "available in located in" at bounding box center [731, 204] width 115 height 33
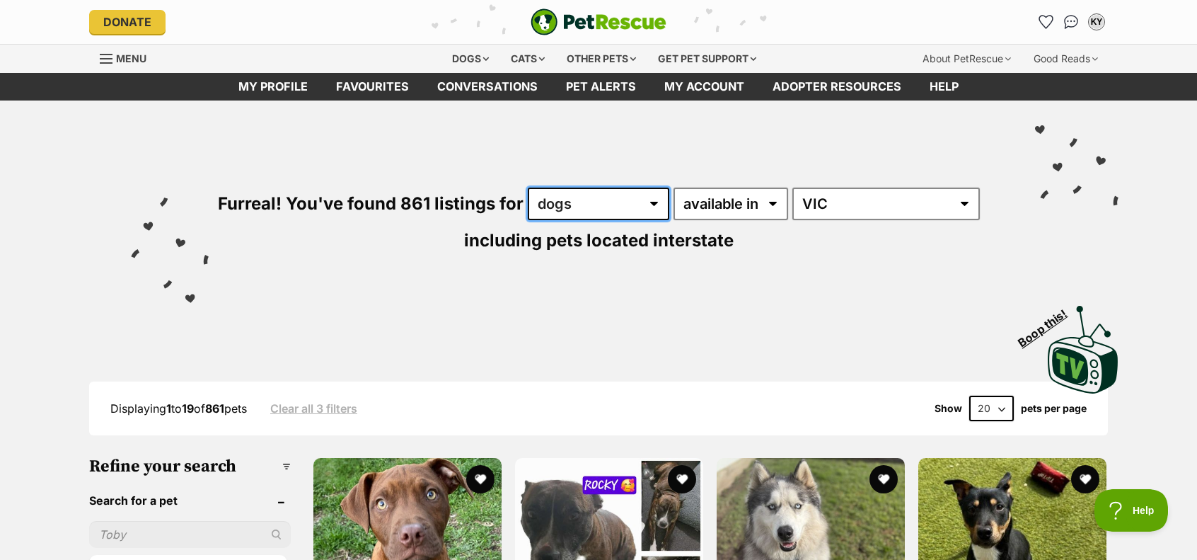
click at [643, 205] on select "any type of pet cats dogs other pets" at bounding box center [599, 204] width 142 height 33
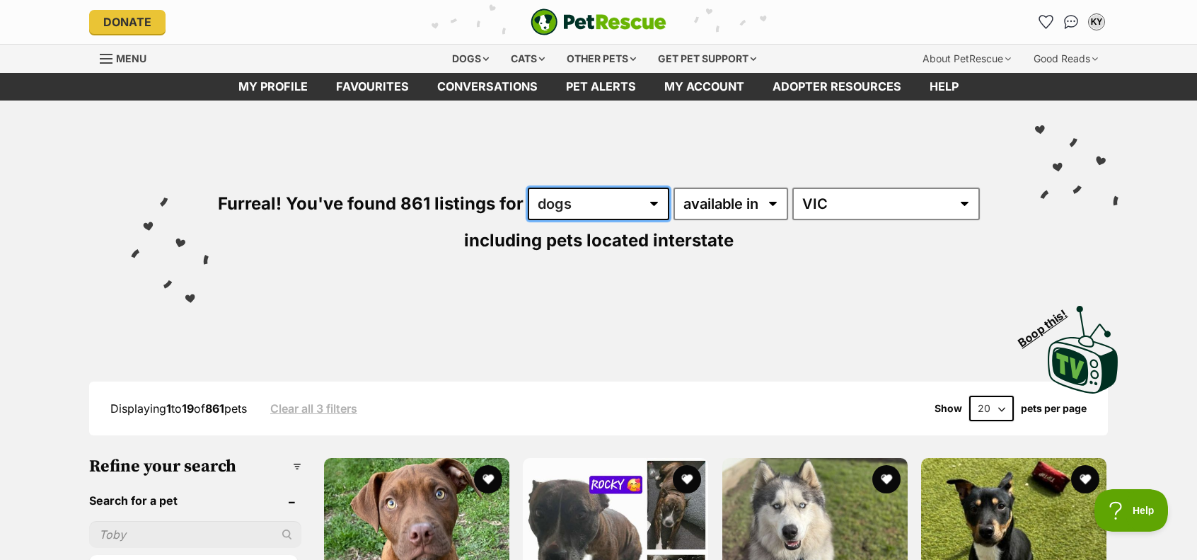
click at [643, 205] on select "any type of pet cats dogs other pets" at bounding box center [599, 204] width 142 height 33
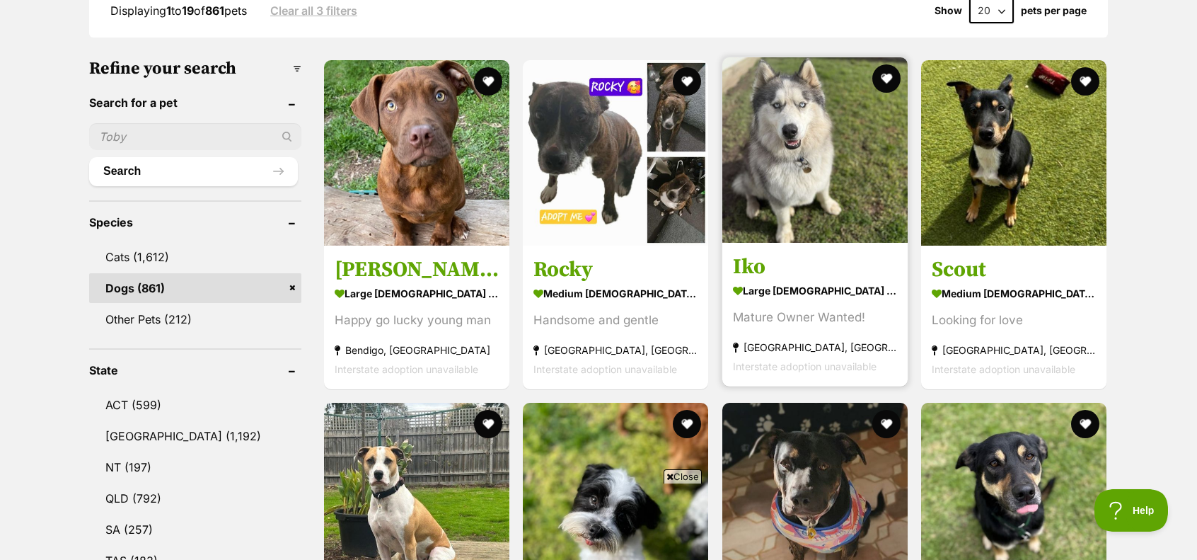
scroll to position [425, 0]
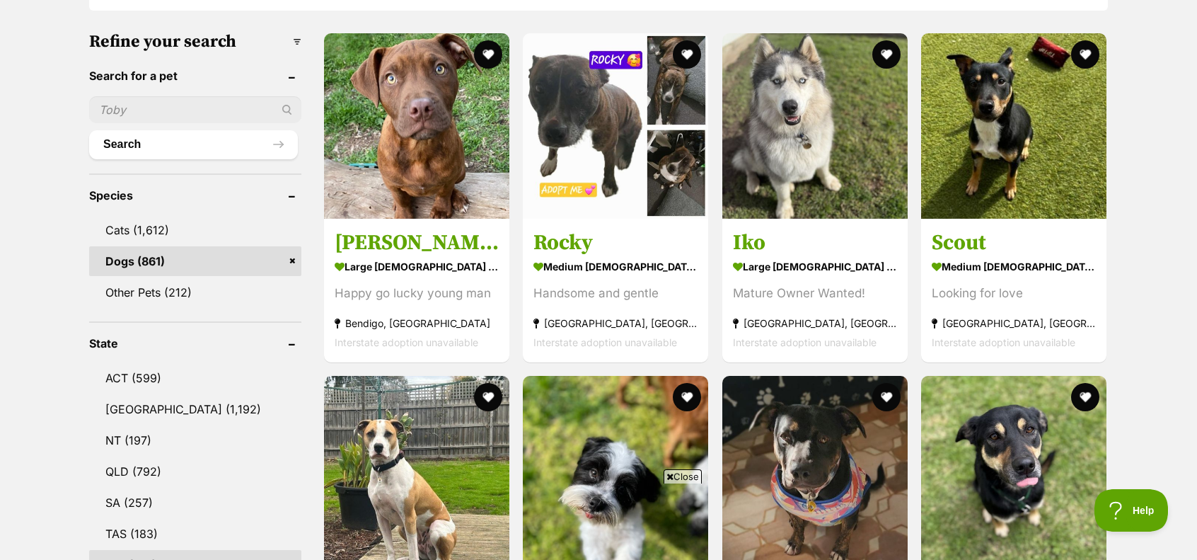
click at [684, 471] on span "Close" at bounding box center [683, 476] width 38 height 14
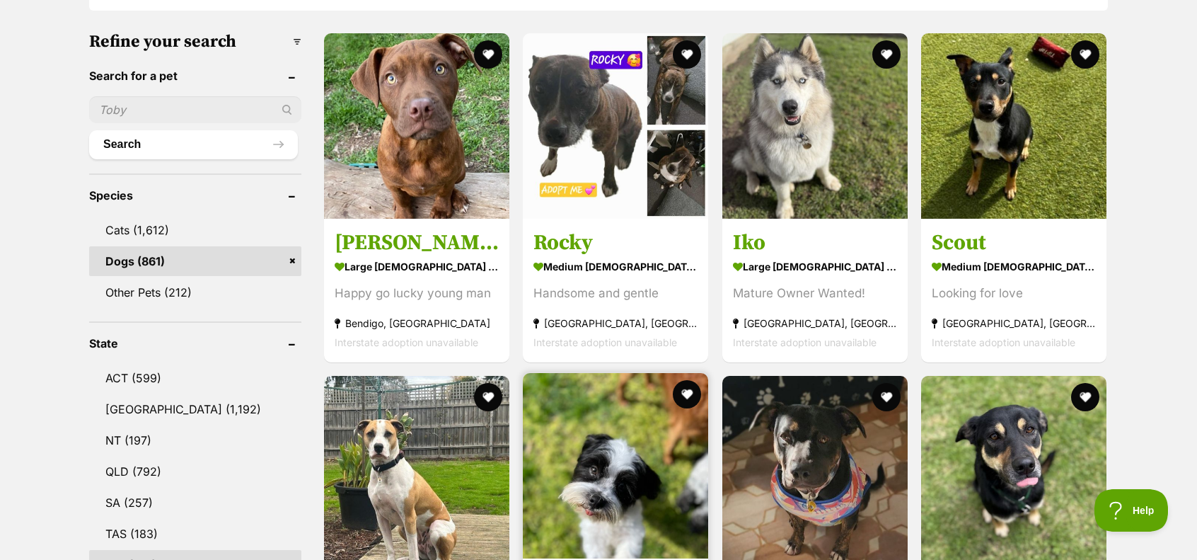
scroll to position [0, 0]
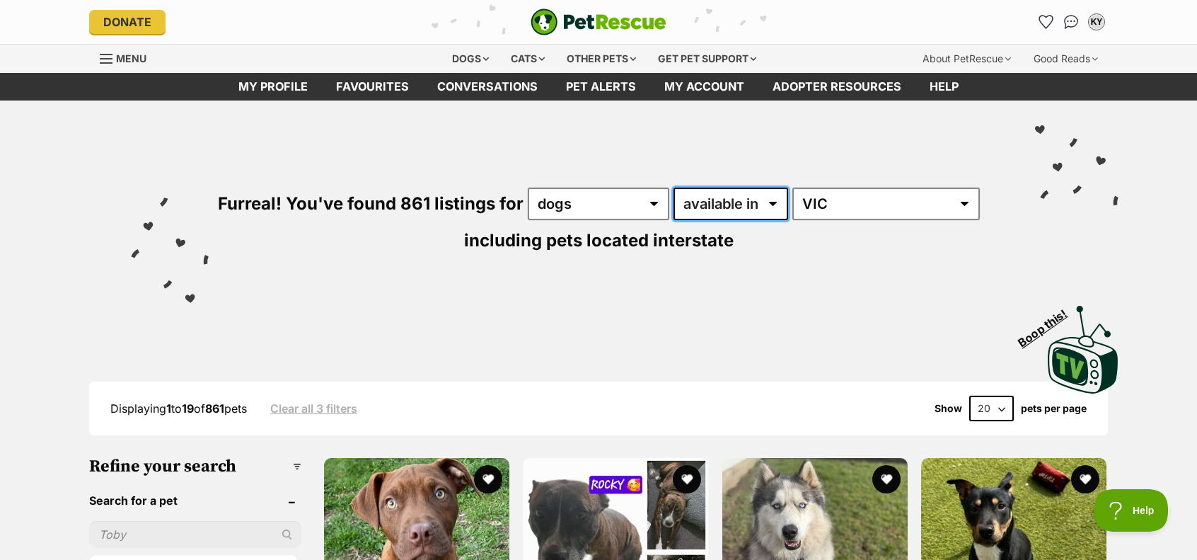
click at [719, 210] on select "available in located in" at bounding box center [731, 204] width 115 height 33
click at [493, 410] on div "Displaying 1 to 19 of 861 pets Clear all 3 filters Show 20 40 60 pets per page" at bounding box center [598, 408] width 1019 height 25
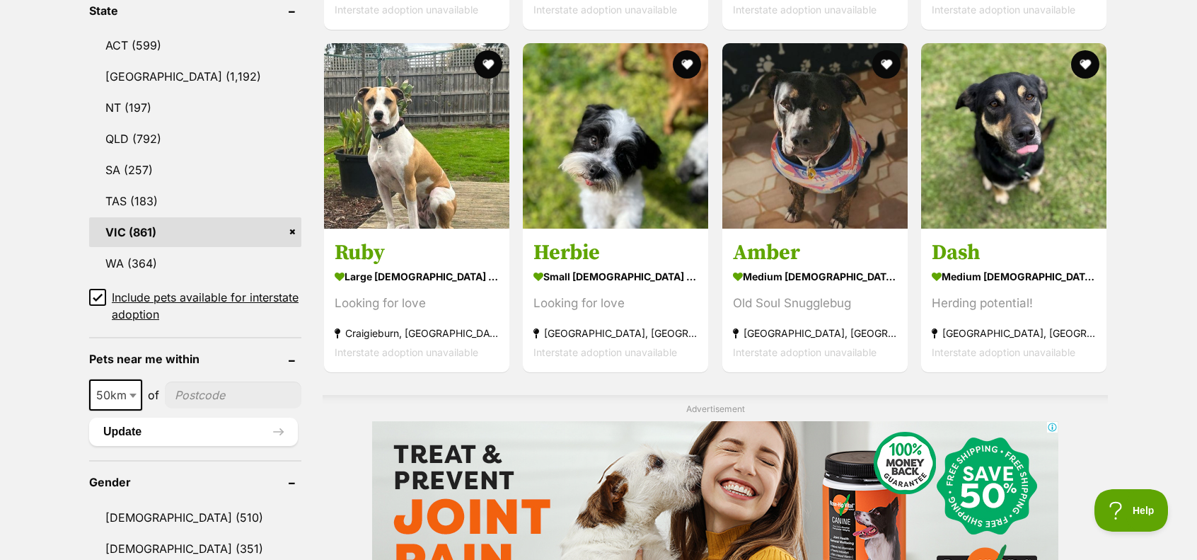
scroll to position [778, 0]
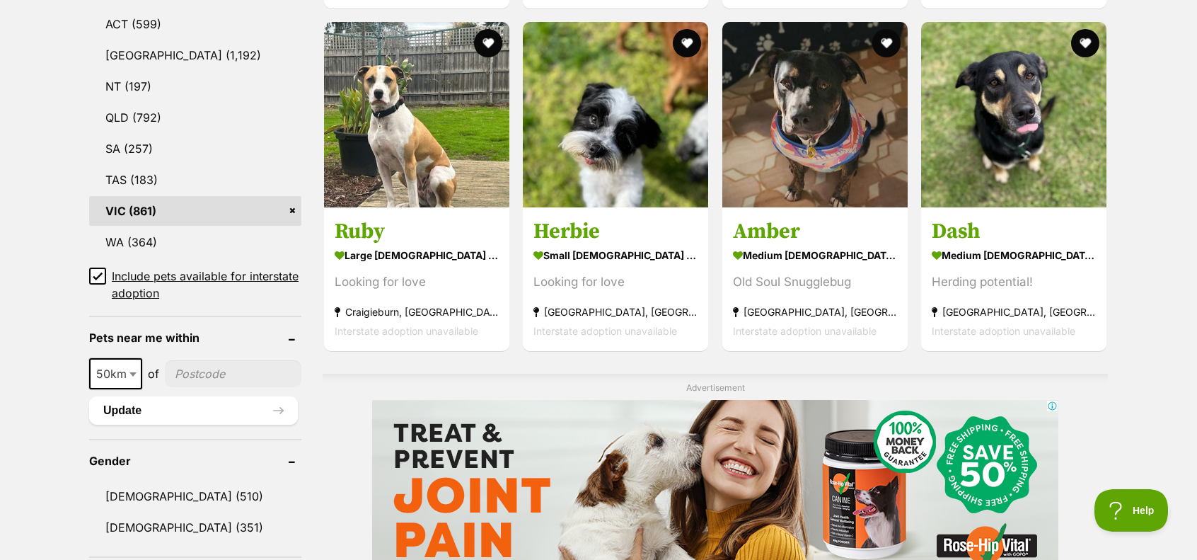
click at [238, 384] on input"] "postcode" at bounding box center [233, 373] width 137 height 27
type input"] "3153"
click at [229, 404] on button "Update" at bounding box center [193, 410] width 209 height 28
